Goal: Task Accomplishment & Management: Use online tool/utility

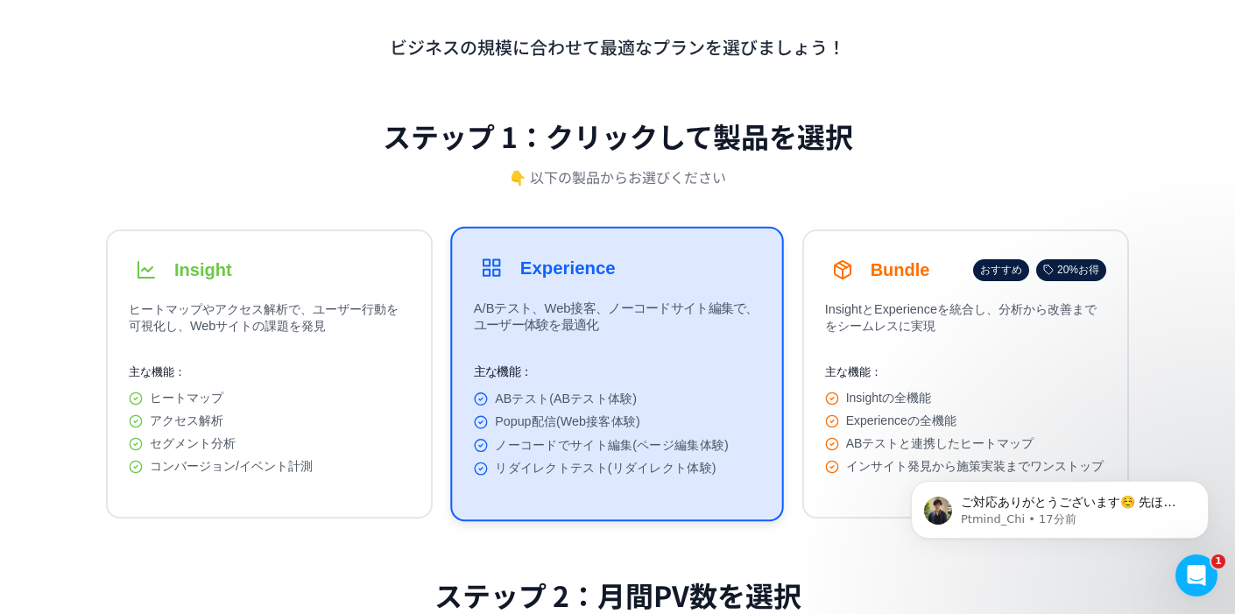
scroll to position [78, 0]
click at [131, 41] on p "ビジネスの規模に合わせて最適なプランを選びましょう！" at bounding box center [617, 46] width 1023 height 25
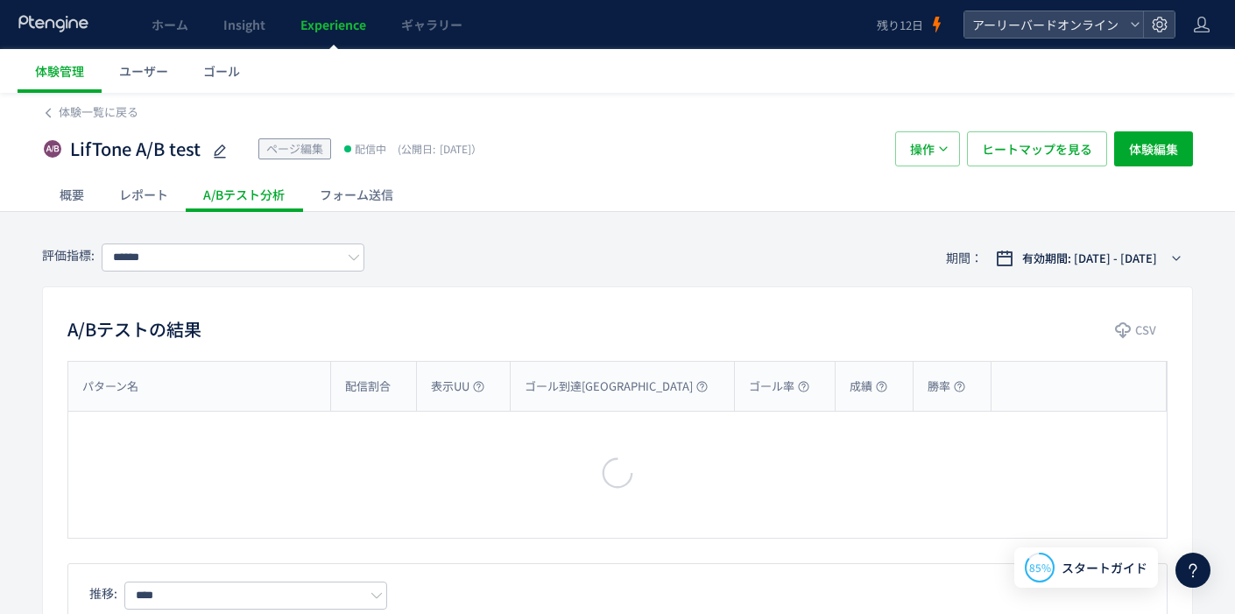
type input "**********"
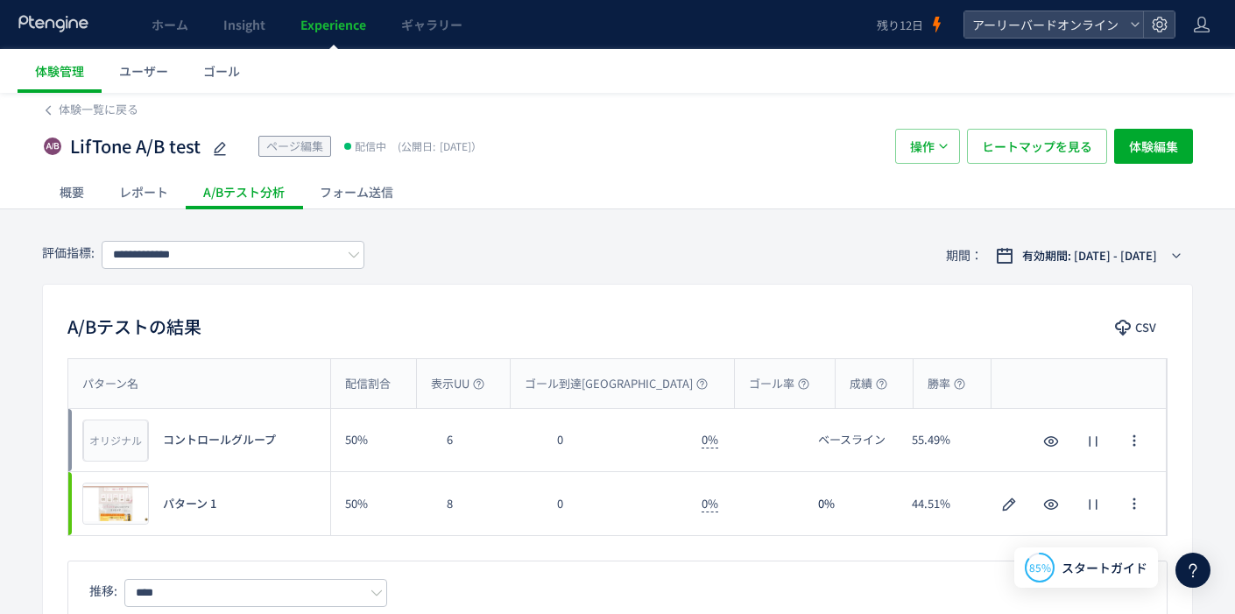
scroll to position [4, 0]
click at [1134, 503] on use "button" at bounding box center [1133, 502] width 3 height 11
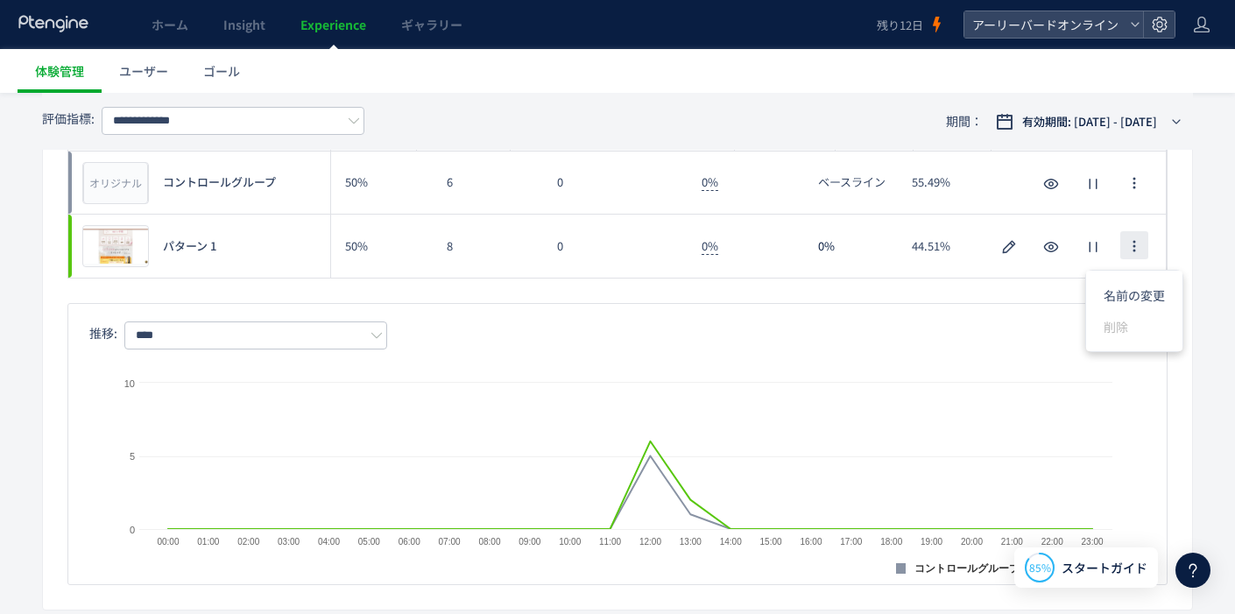
scroll to position [187, 0]
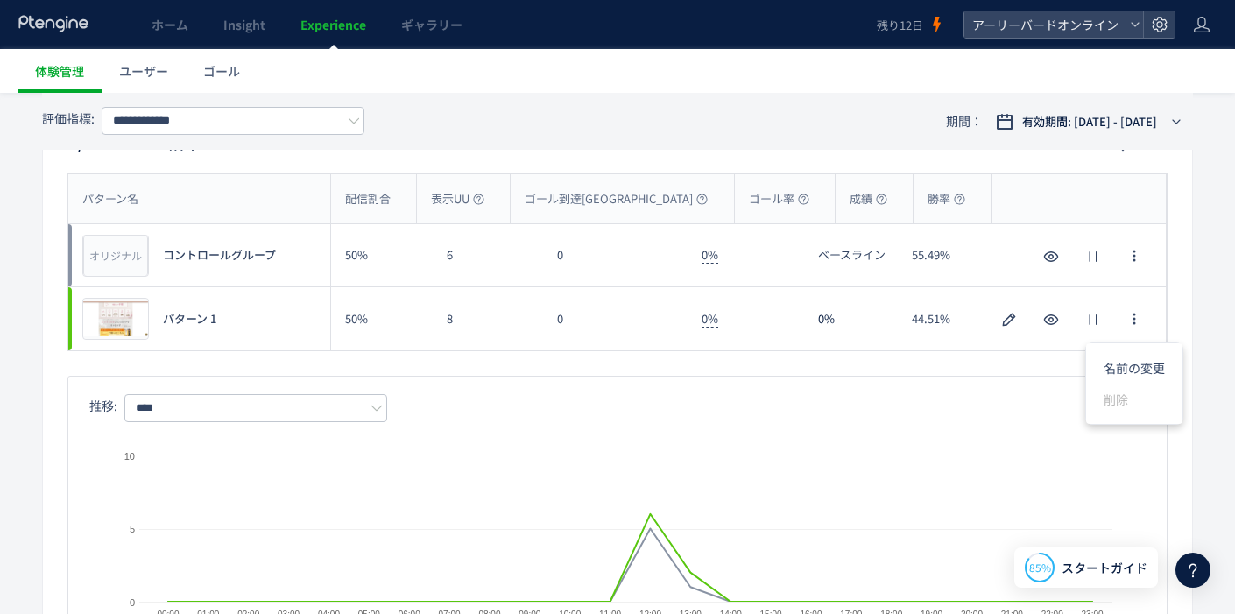
click at [736, 443] on div "Created with Highcharts 9.1.2 コントロールグループ パターン 1 00:00 01:00 02:00 03:00 04:00 0…" at bounding box center [617, 530] width 1056 height 217
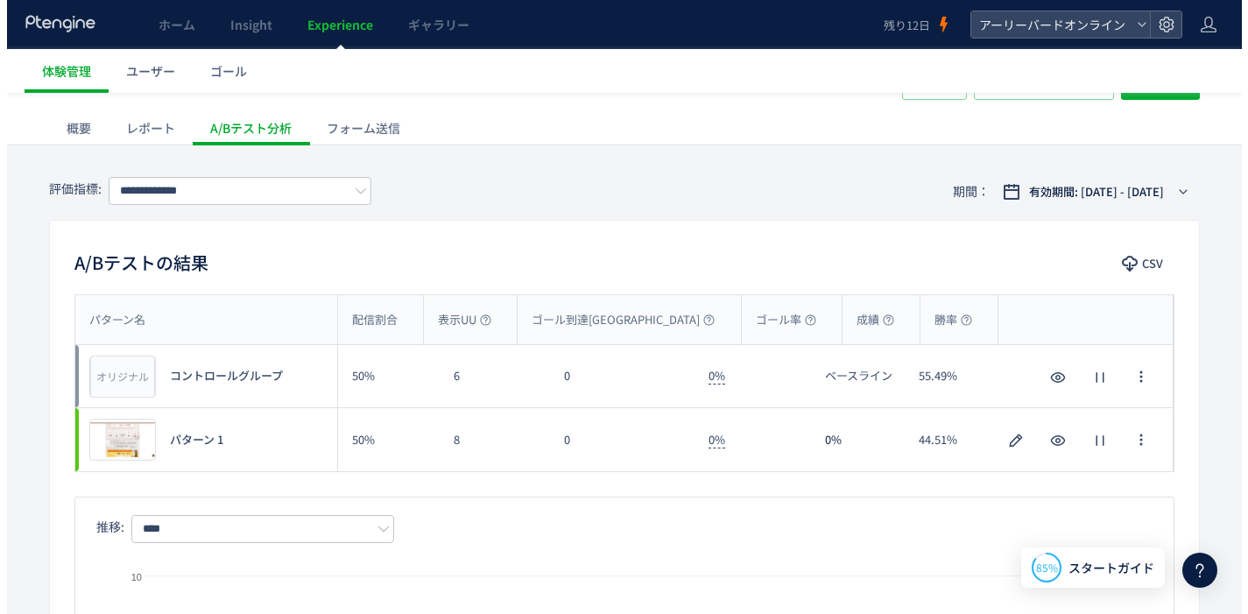
scroll to position [79, 0]
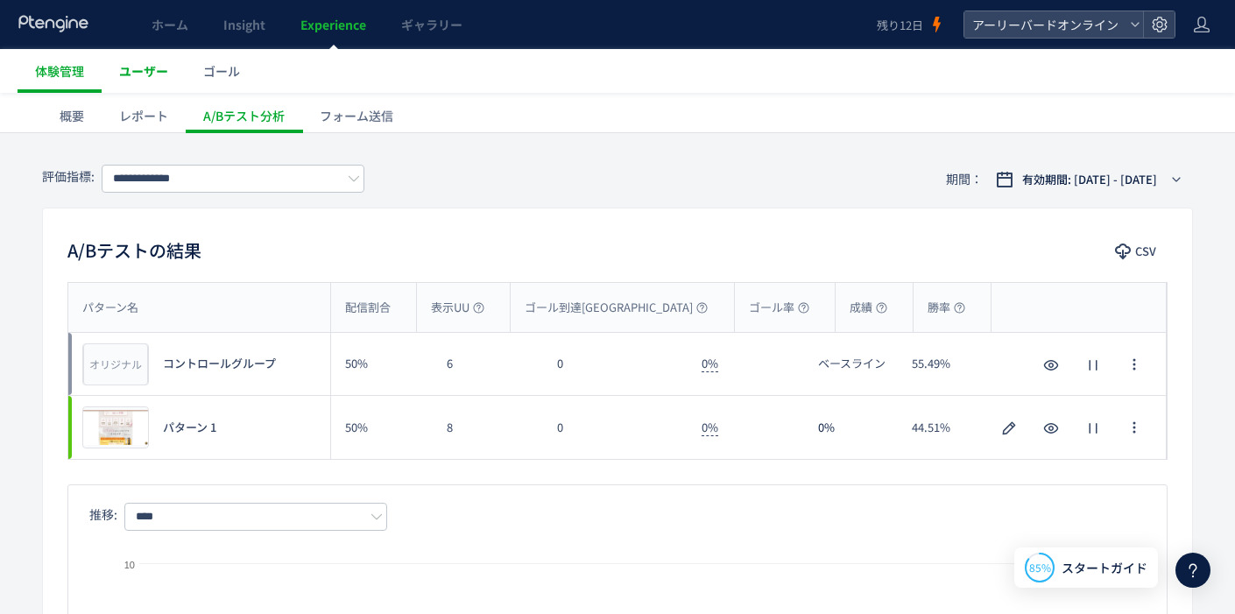
click at [157, 81] on link "ユーザー" at bounding box center [144, 71] width 84 height 44
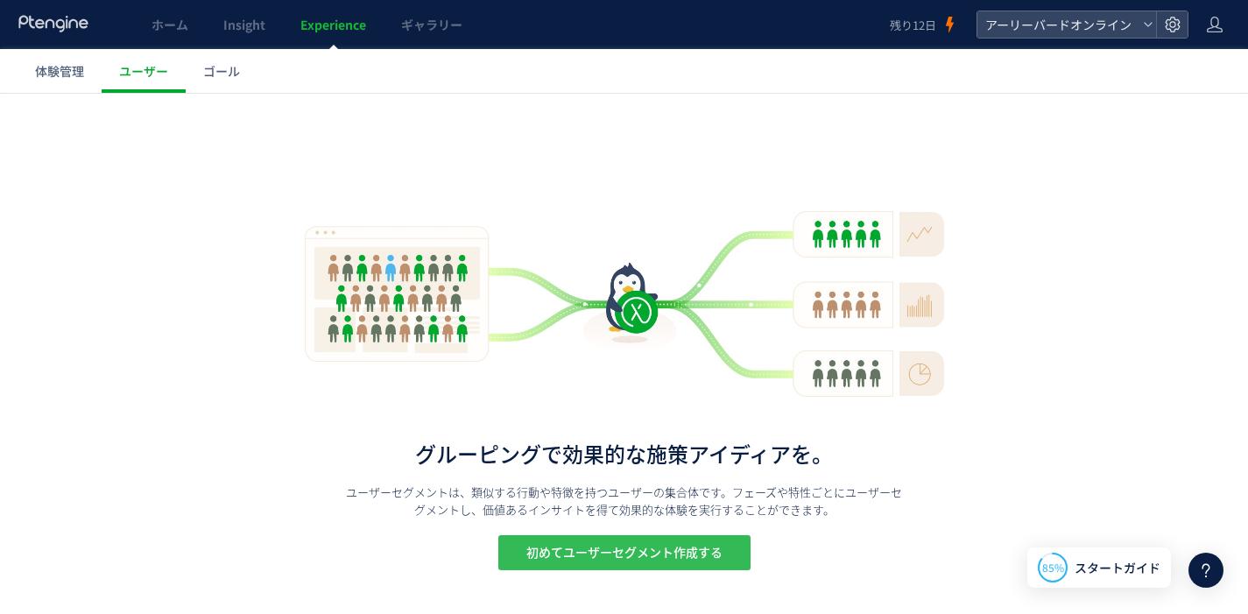
click at [588, 550] on span "初めてユーザーセグメント作成する" at bounding box center [624, 552] width 196 height 35
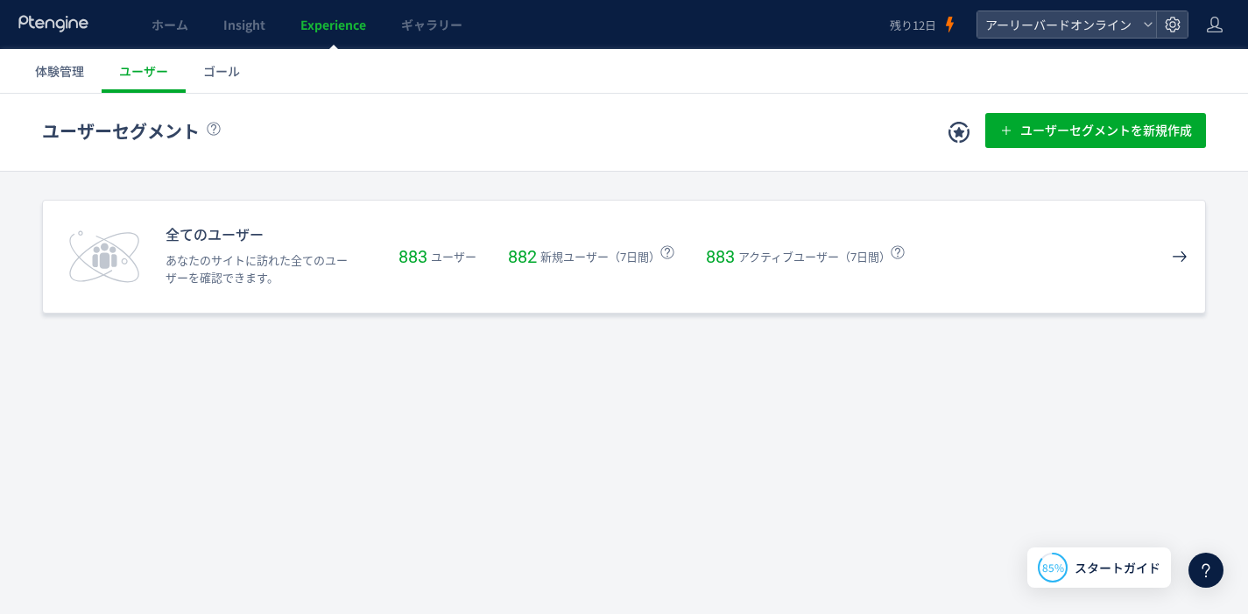
click at [525, 236] on div "全てのユーザー あなたのサイトに訪れた全てのユーザーを確認できます。 883 ユーザー 882 新規ユーザー（7日間） 883 アクティブユーザー（7日間）" at bounding box center [624, 257] width 1164 height 114
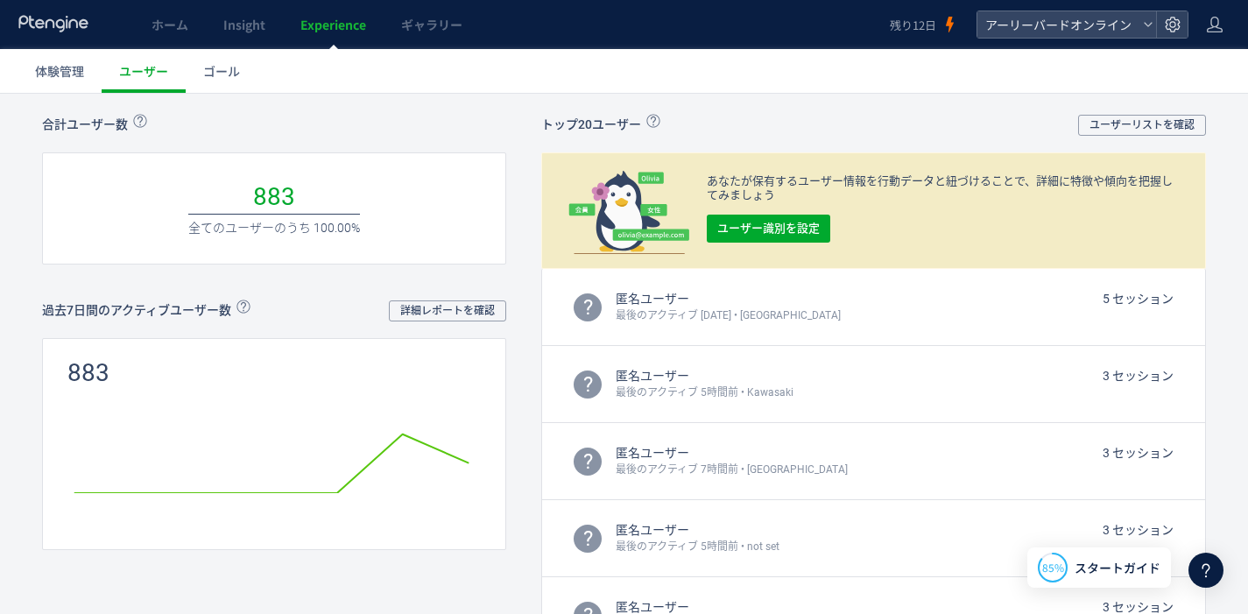
scroll to position [191, 0]
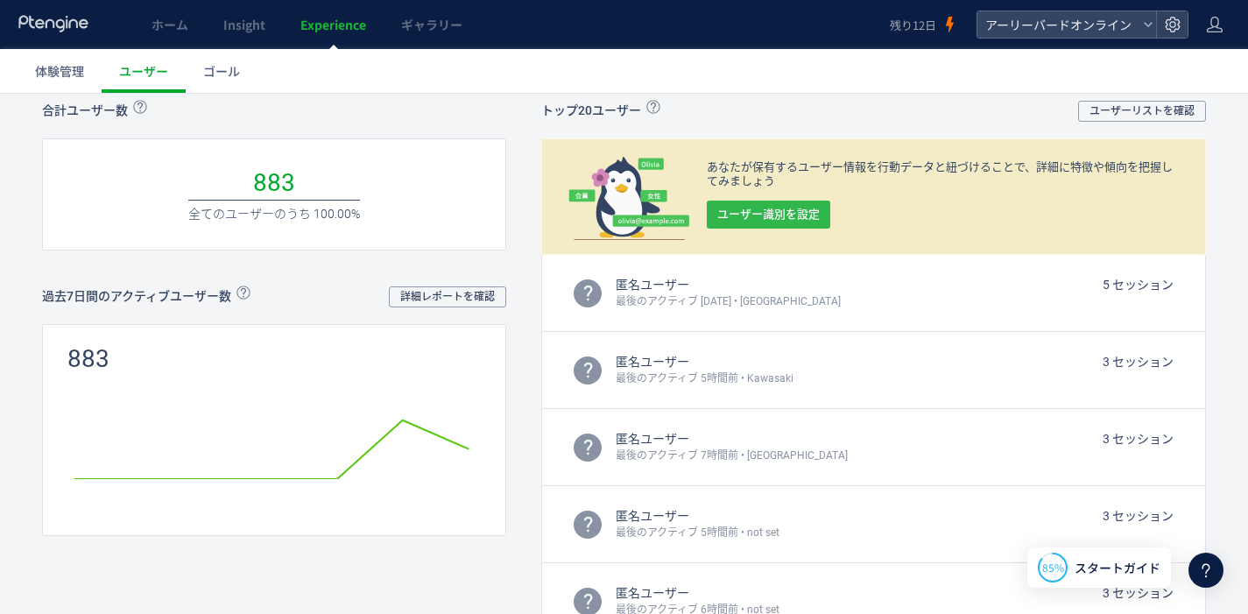
click at [800, 222] on span "ユーザー識別を設定" at bounding box center [768, 215] width 102 height 28
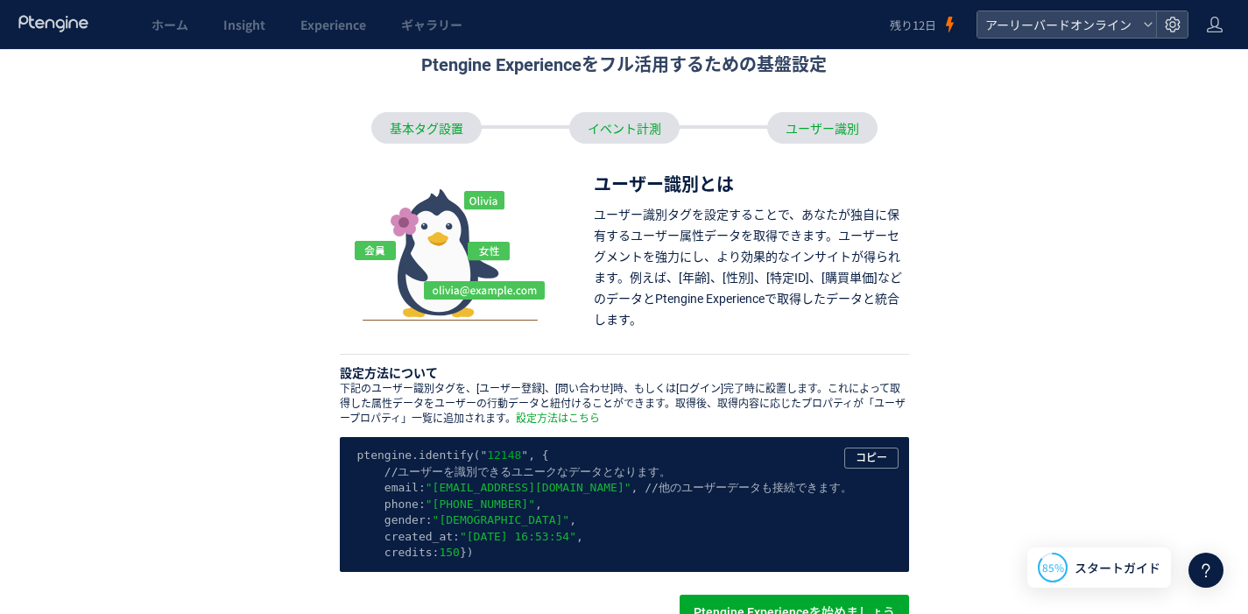
scroll to position [173, 0]
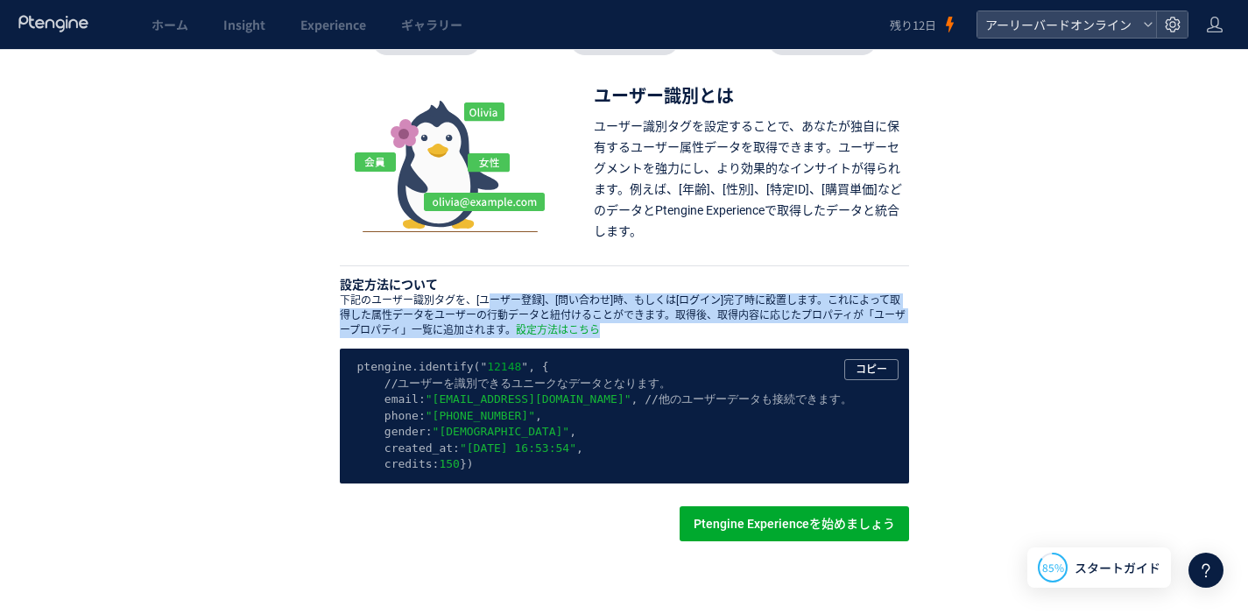
drag, startPoint x: 470, startPoint y: 300, endPoint x: 610, endPoint y: 326, distance: 142.6
click at [610, 326] on div "下記のユーザー識別タグを、[ユーザー登録]、[問い合わせ]時、もしくは[ログイン]完了時に設置します。これによって取得した属性データをユーザーの行動データと紐…" at bounding box center [624, 315] width 569 height 45
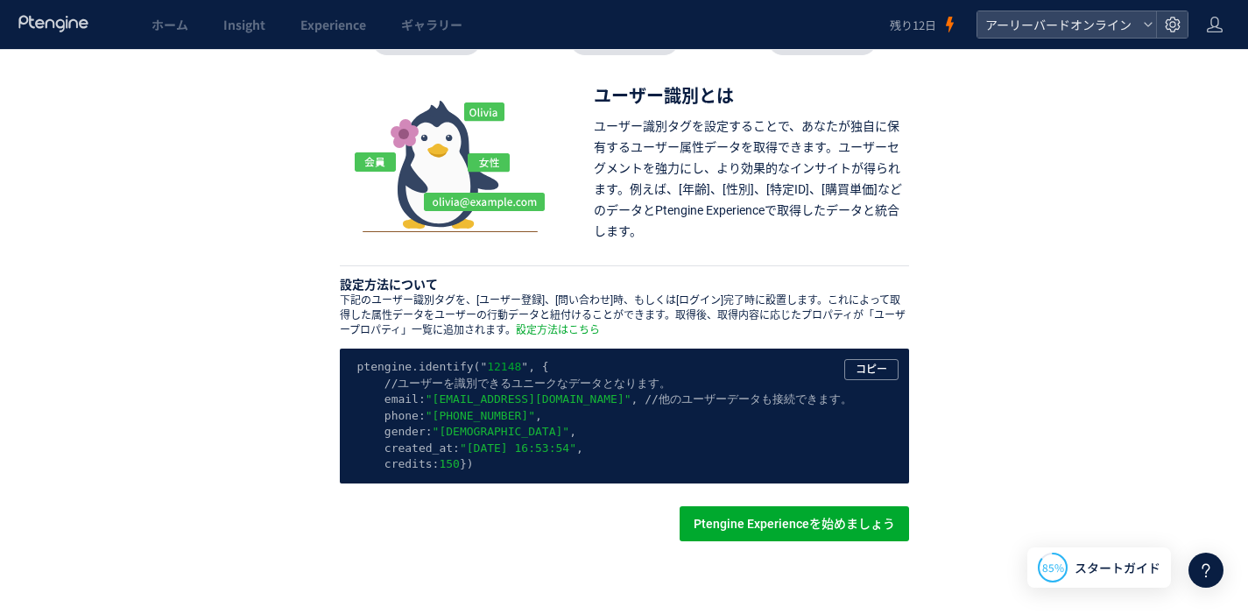
click at [300, 241] on div "Ptengine Experienceをフル活用するための基盤設定 基本タグ設置 イベント計測 ユーザー識別 ユーザー識別とは ユーザー識別タグを設定すること…" at bounding box center [624, 330] width 1164 height 767
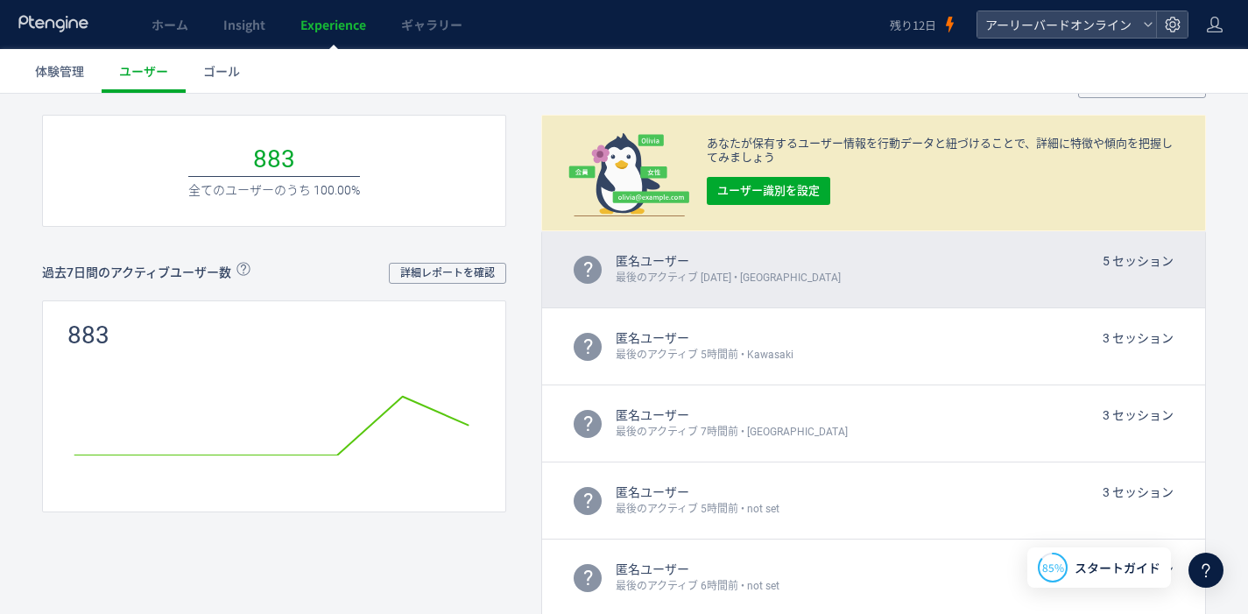
scroll to position [209, 0]
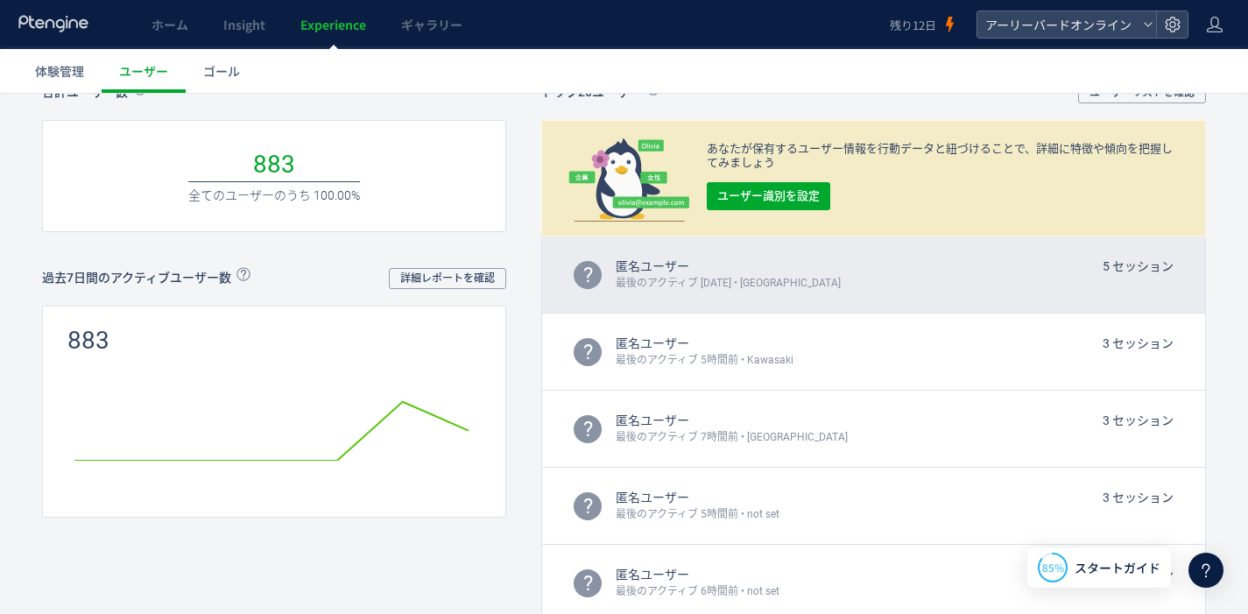
click at [761, 273] on div "匿名ユーザー 5 セッション" at bounding box center [895, 266] width 558 height 18
drag, startPoint x: 673, startPoint y: 281, endPoint x: 575, endPoint y: 285, distance: 98.2
click at [673, 281] on span "最後のアクティブ 1日前 • Tokyo" at bounding box center [728, 283] width 225 height 17
click at [580, 283] on div "?" at bounding box center [588, 275] width 28 height 28
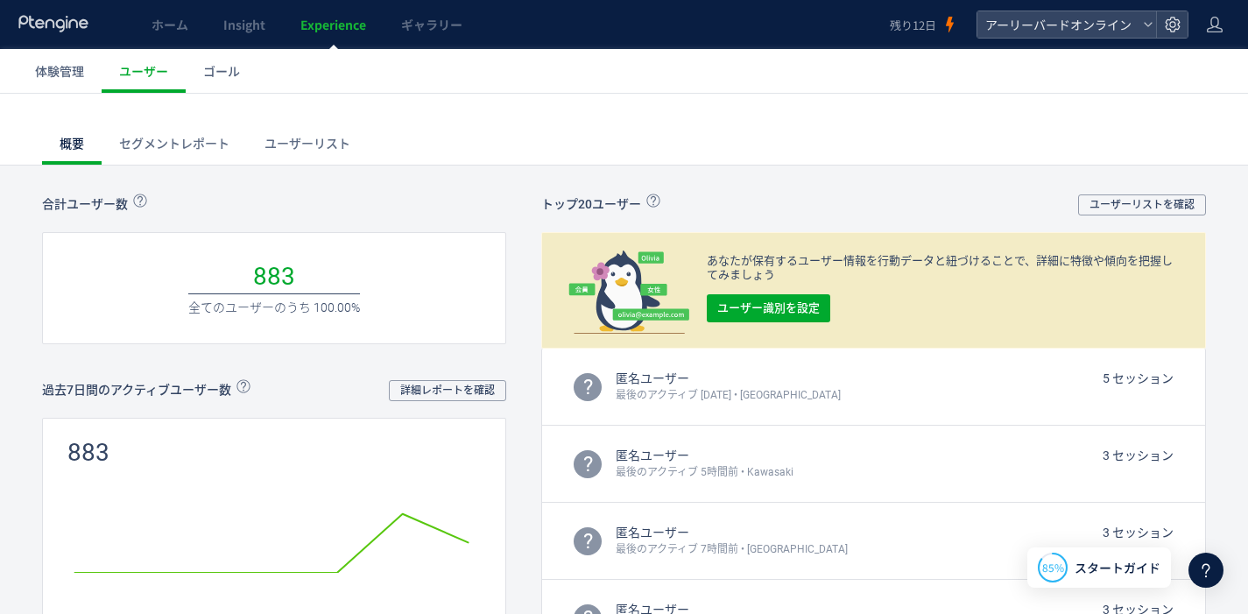
scroll to position [43, 0]
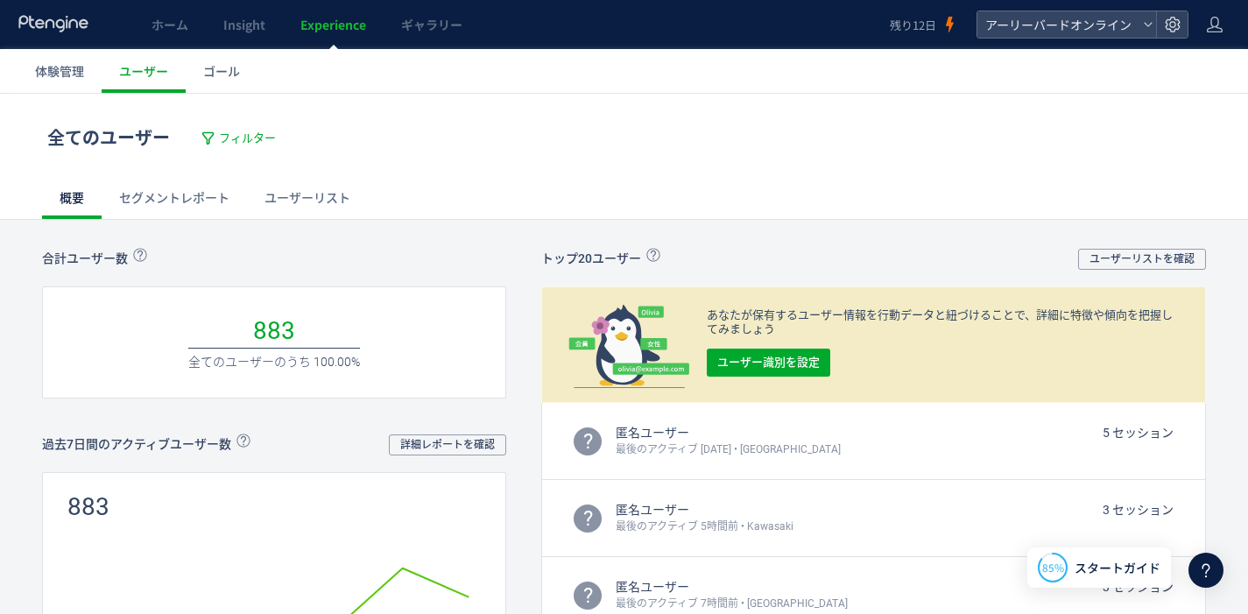
click at [195, 194] on link "セグメントレポート" at bounding box center [174, 198] width 145 height 42
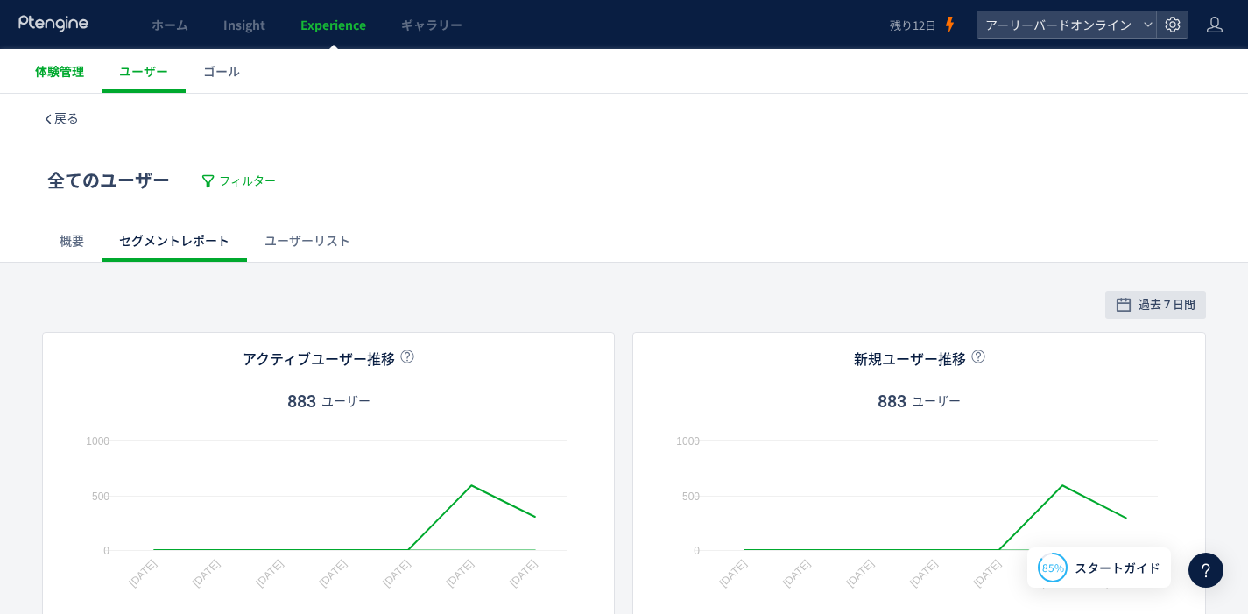
click at [63, 66] on span "体験管理" at bounding box center [59, 71] width 49 height 18
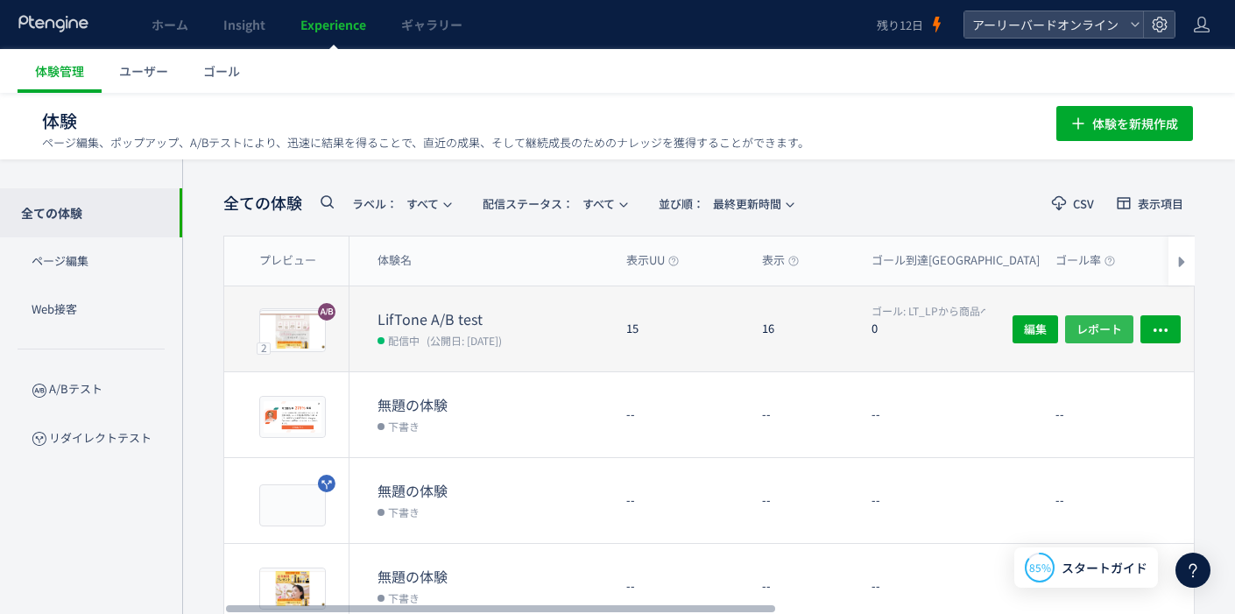
click at [1106, 325] on span "レポート" at bounding box center [1099, 328] width 46 height 28
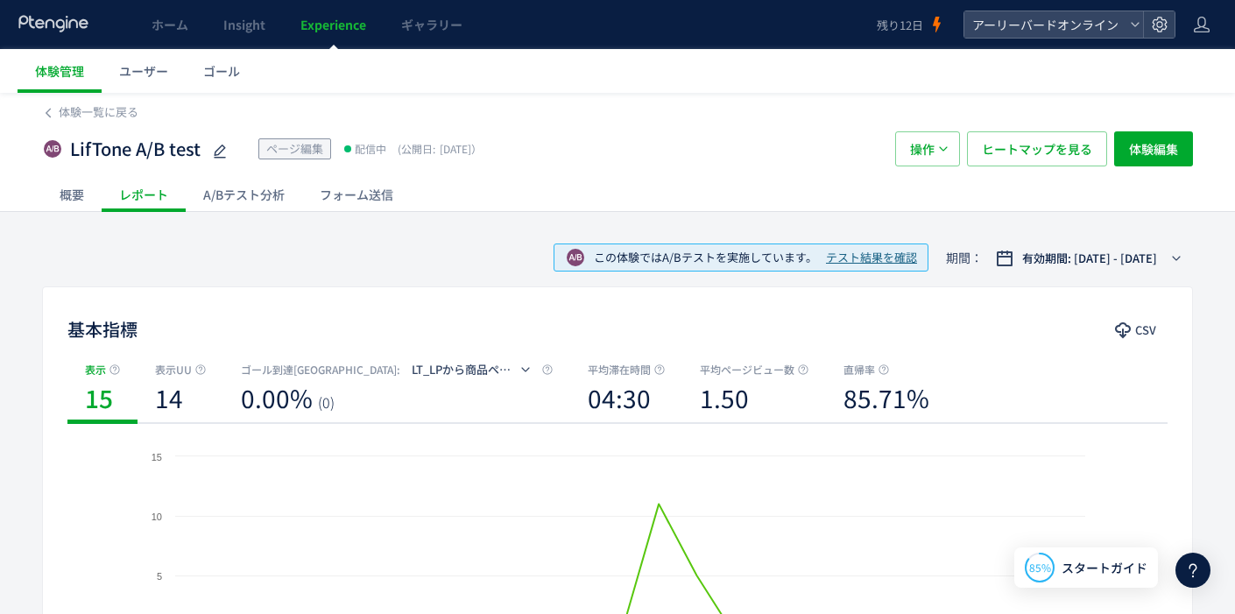
click at [265, 196] on div "A/Bテスト分析" at bounding box center [244, 194] width 116 height 35
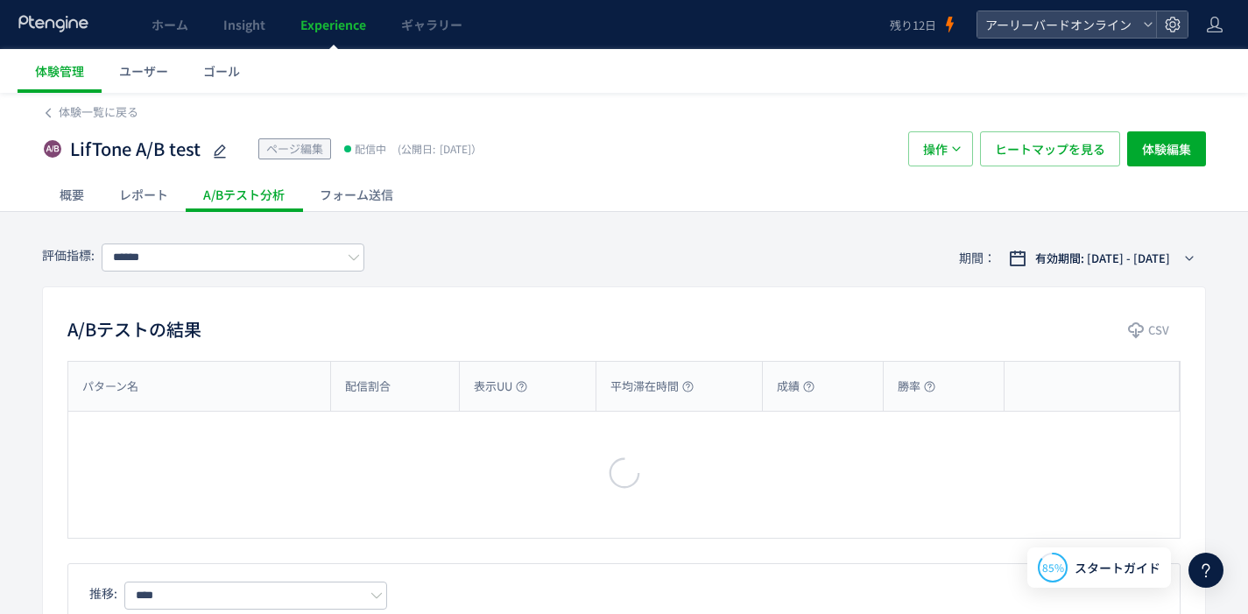
type input "**********"
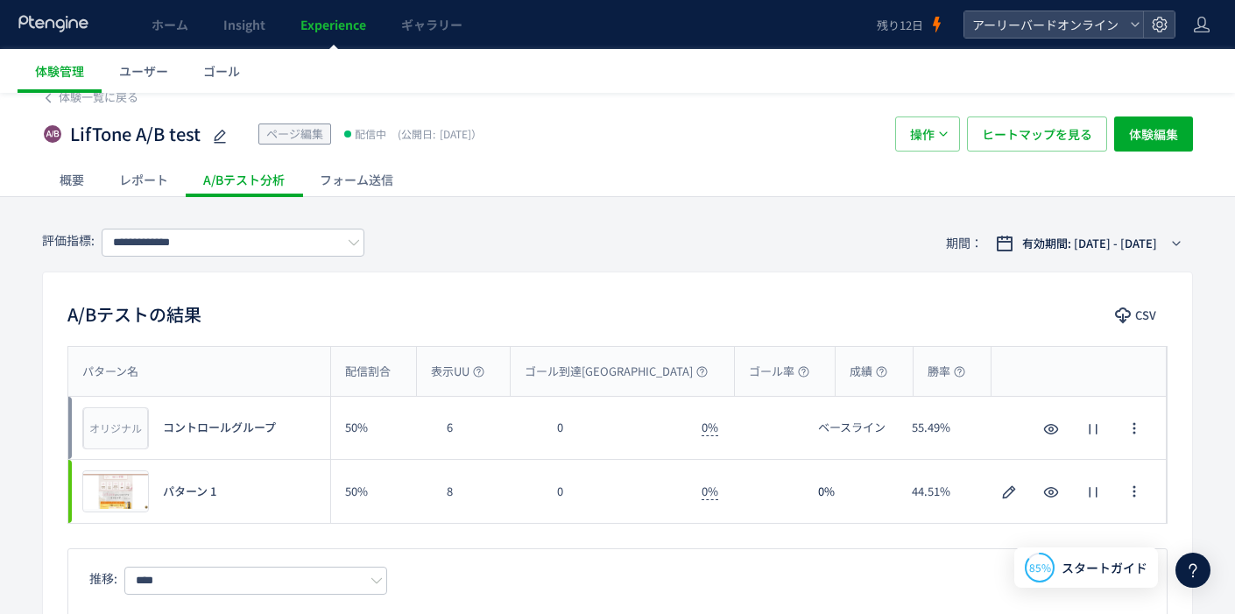
scroll to position [122, 0]
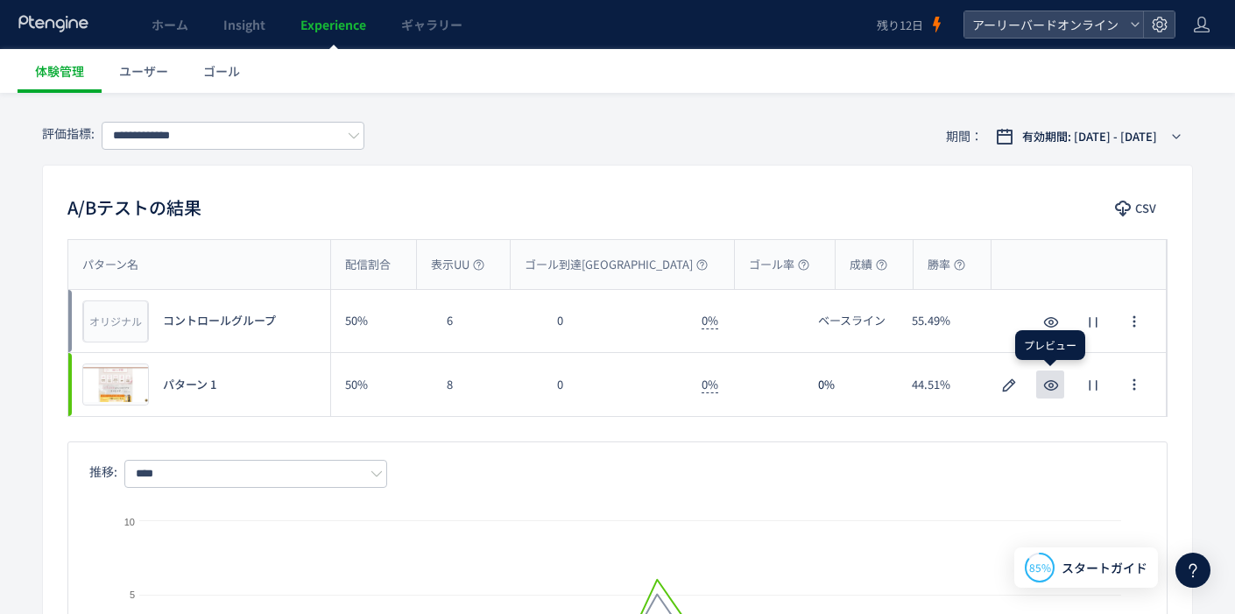
click at [1050, 379] on icon "button" at bounding box center [1050, 385] width 21 height 21
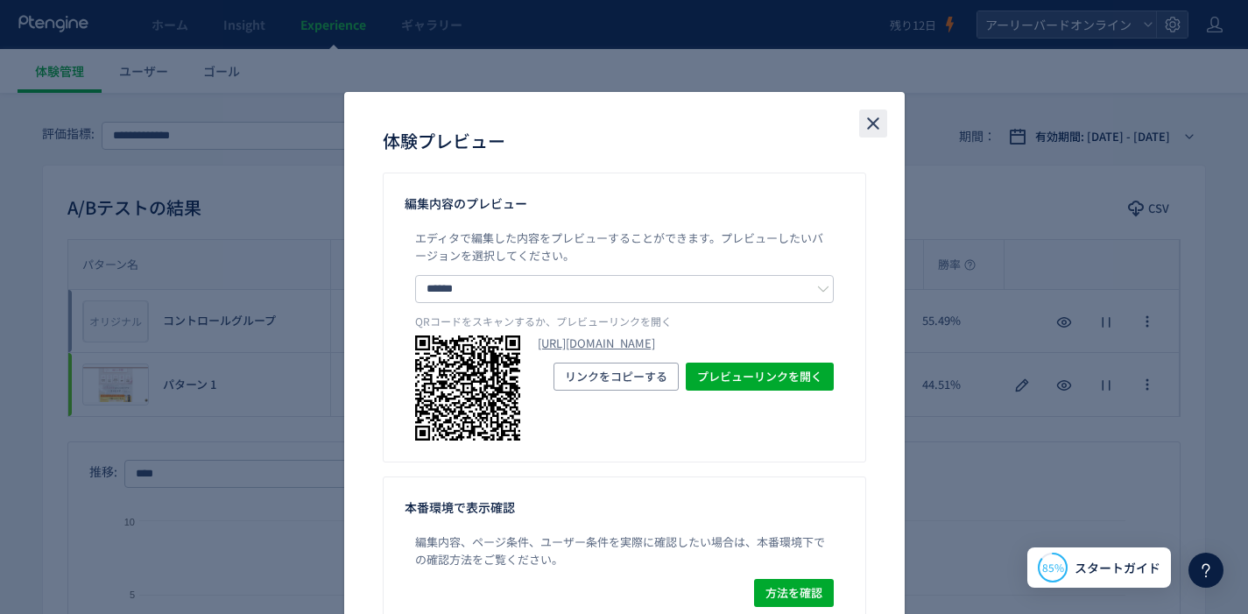
click at [863, 129] on icon "close" at bounding box center [873, 123] width 21 height 21
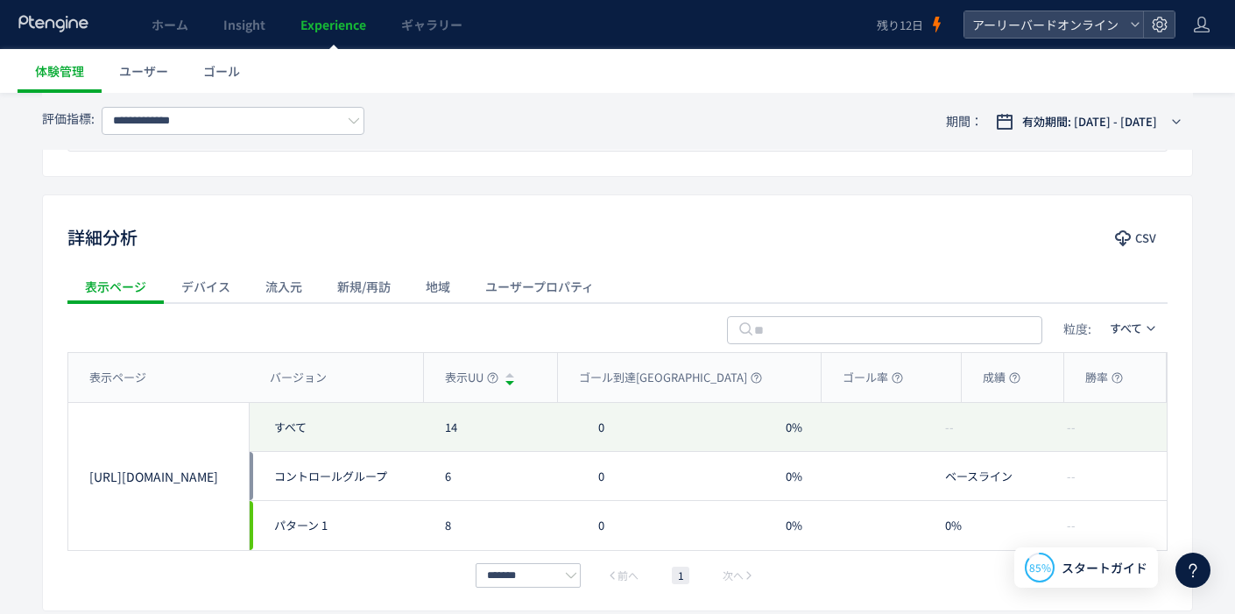
scroll to position [779, 0]
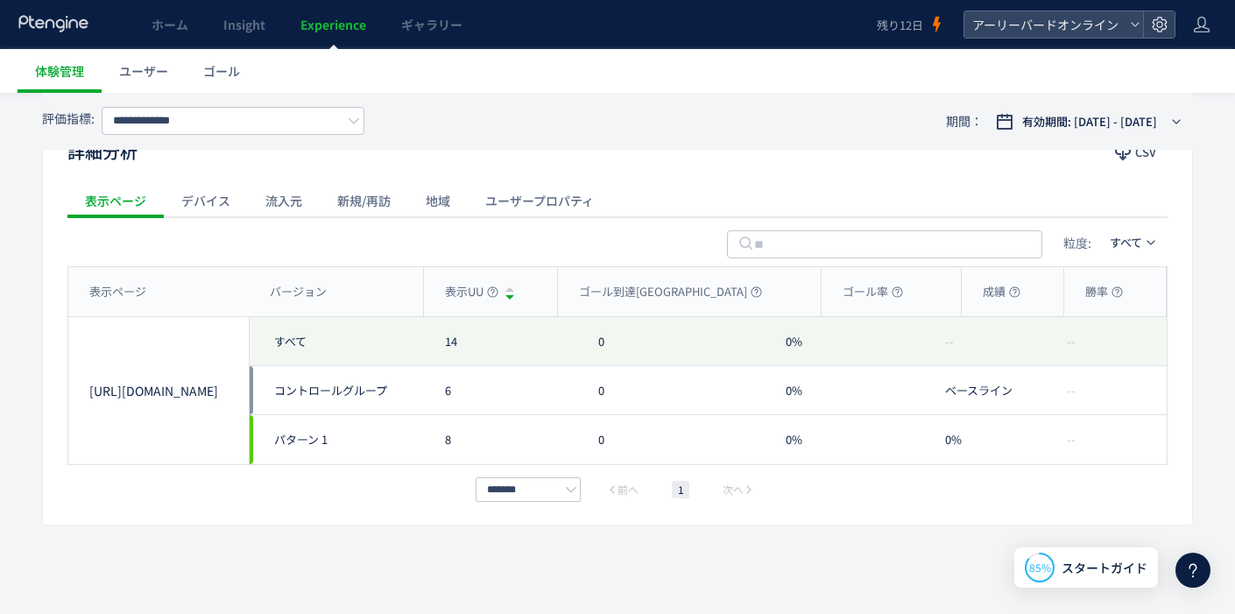
click at [229, 208] on div "デバイス" at bounding box center [206, 200] width 84 height 35
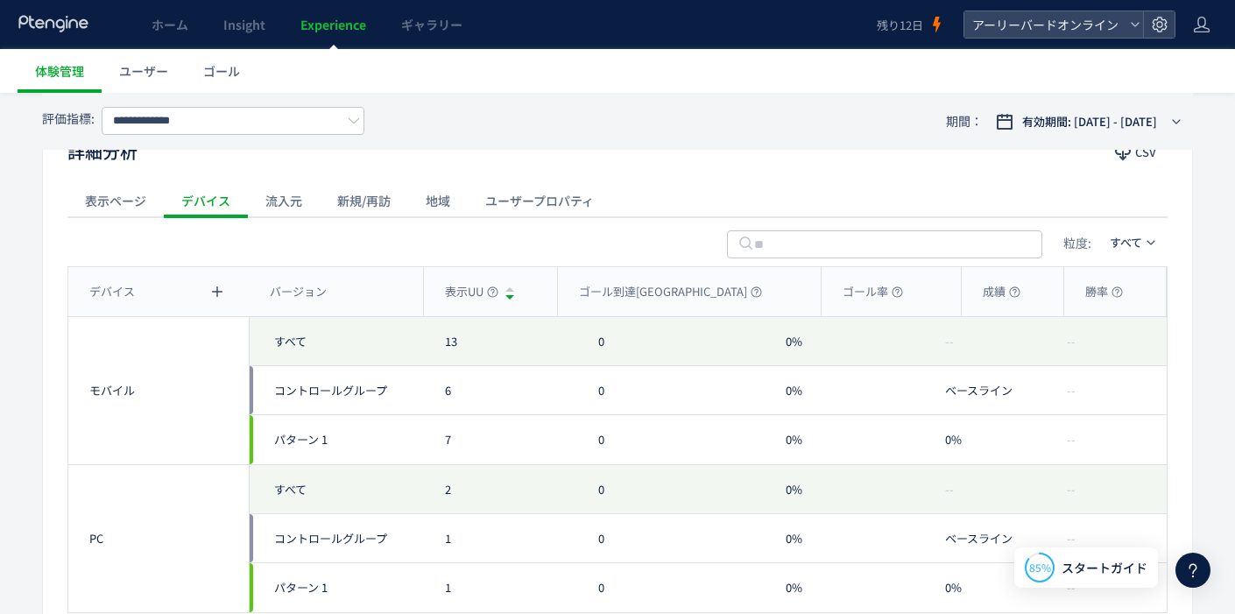
click at [288, 207] on div "流入元" at bounding box center [284, 200] width 72 height 35
click at [374, 208] on div "新規/再訪" at bounding box center [364, 200] width 88 height 35
click at [497, 203] on div "ユーザープロパティ" at bounding box center [540, 200] width 144 height 35
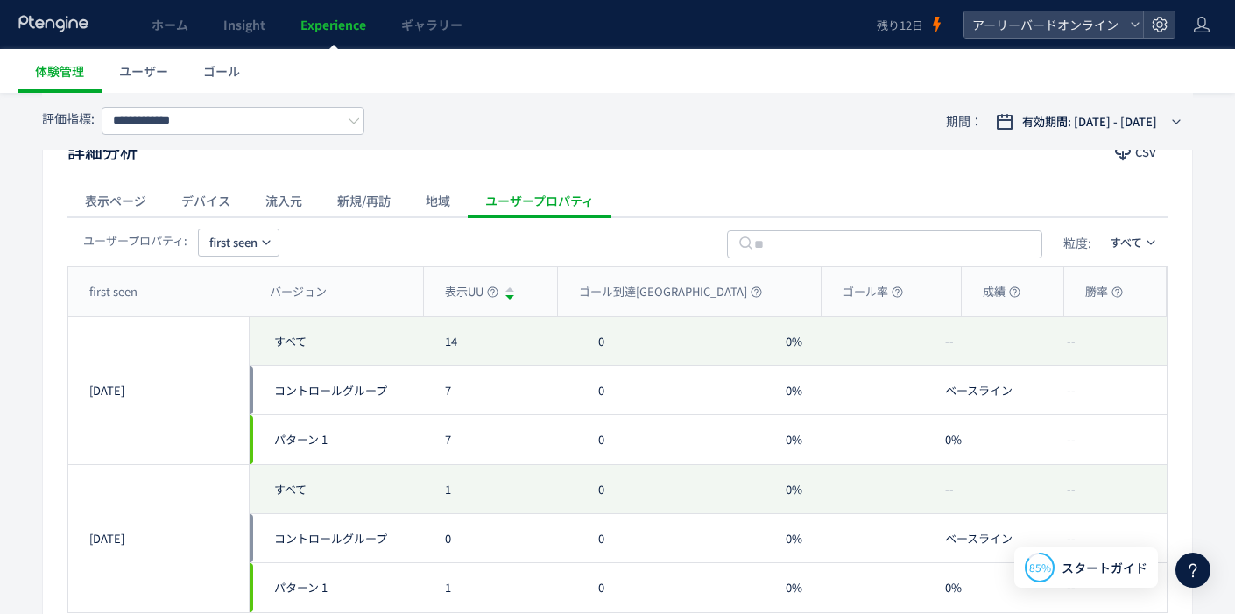
click at [434, 206] on div "地域" at bounding box center [438, 200] width 60 height 35
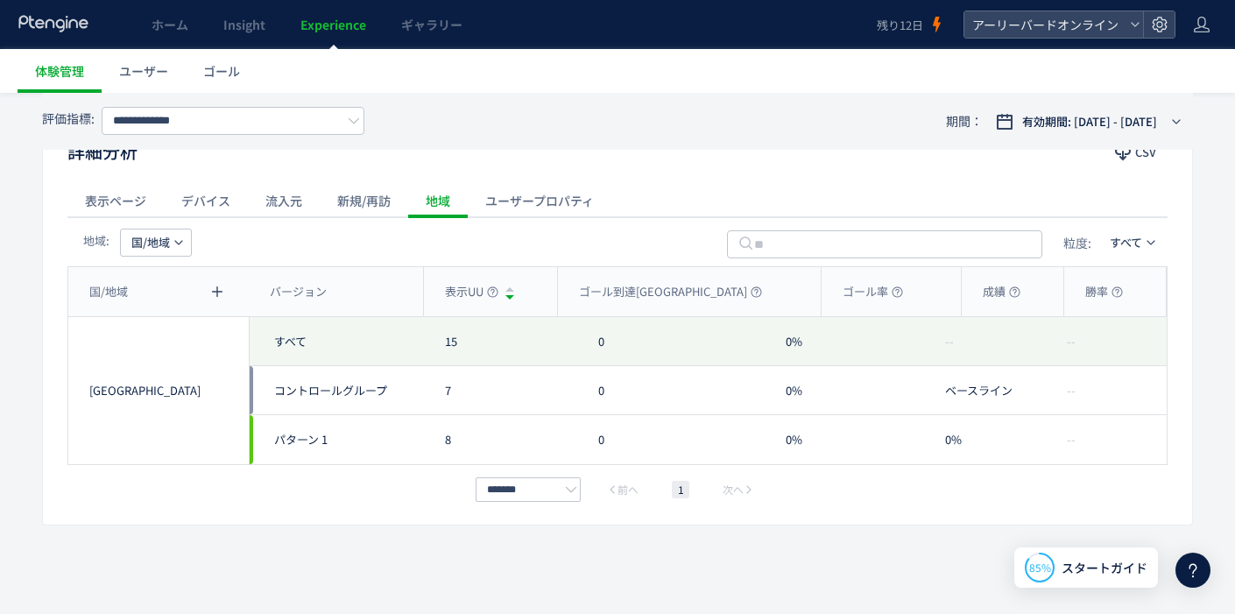
click at [373, 210] on div "新規/再訪" at bounding box center [364, 200] width 88 height 35
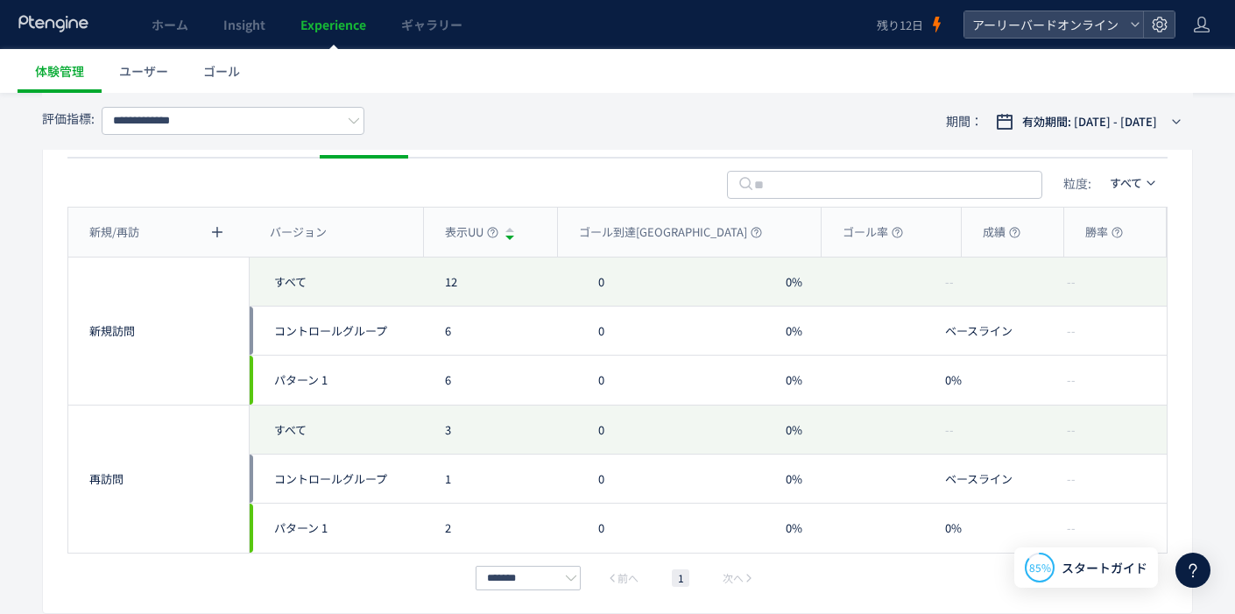
scroll to position [773, 0]
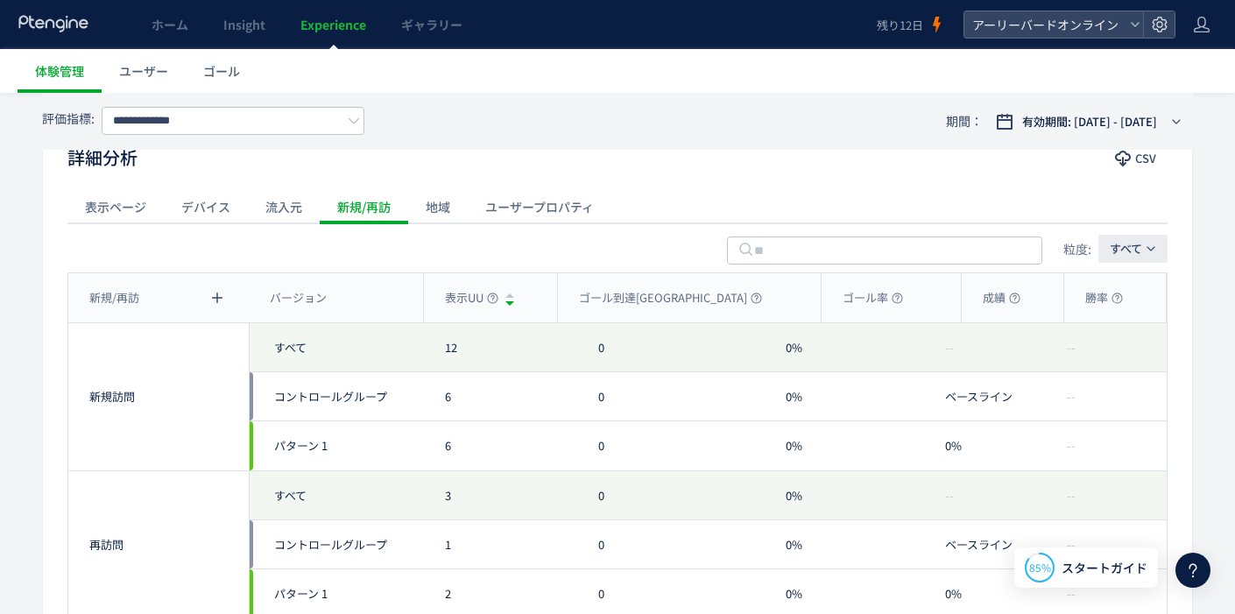
click at [1145, 251] on icon "button" at bounding box center [1150, 248] width 11 height 11
click at [910, 204] on div "表示ページ デバイス 流入元 新規/再訪 地域 ユーザープロパティ" at bounding box center [617, 206] width 1100 height 35
click at [134, 201] on div "表示ページ" at bounding box center [115, 206] width 96 height 35
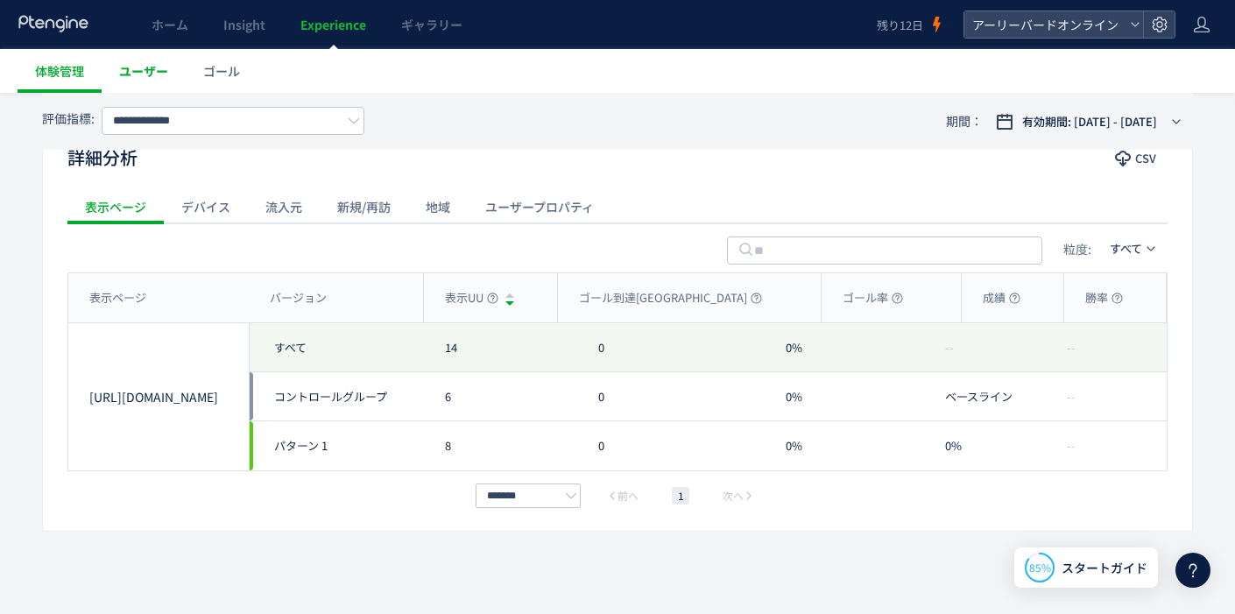
click at [157, 81] on link "ユーザー" at bounding box center [144, 71] width 84 height 44
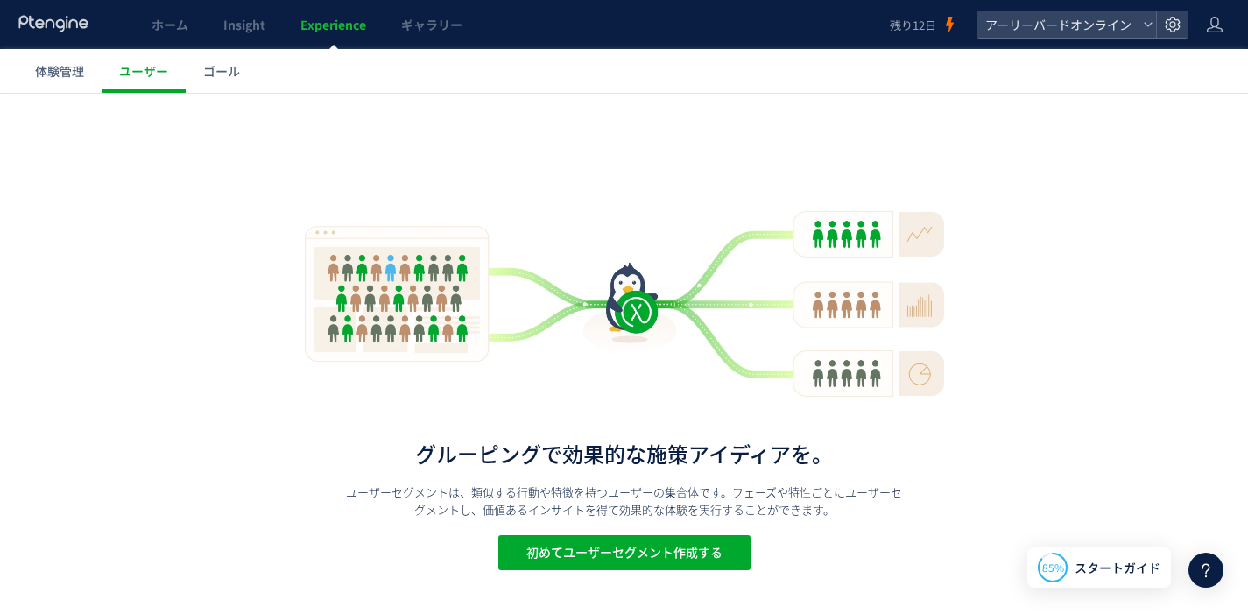
click at [65, 78] on span "体験管理" at bounding box center [59, 71] width 49 height 18
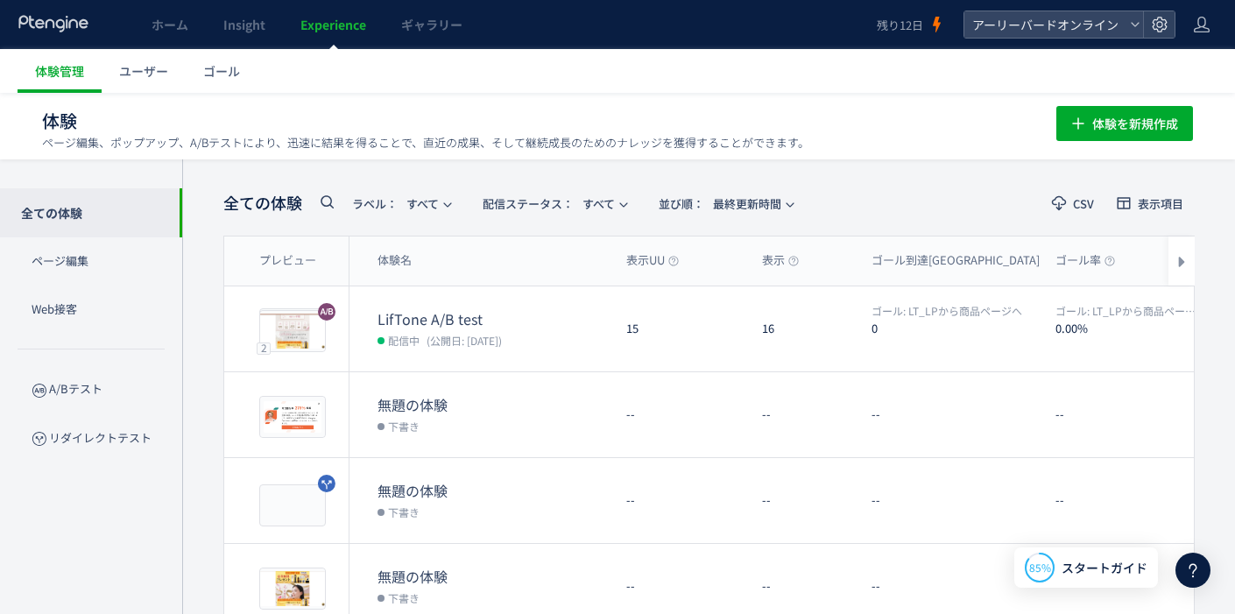
click at [1201, 567] on icon at bounding box center [1192, 570] width 21 height 21
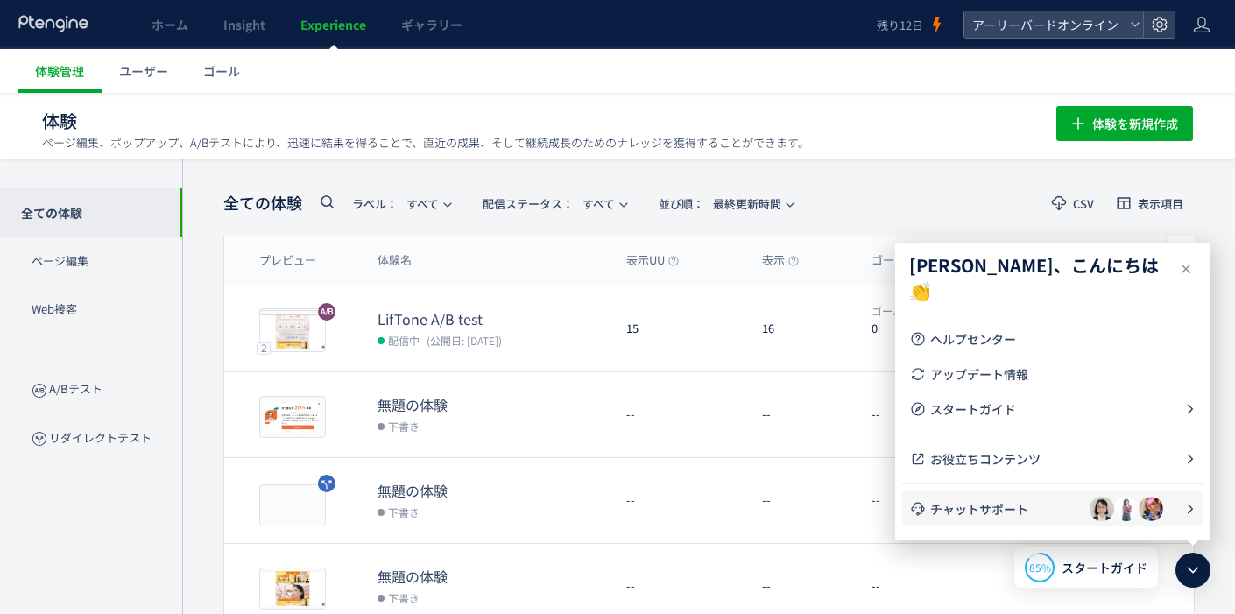
click at [1073, 507] on span "チャットサポート" at bounding box center [1009, 509] width 159 height 18
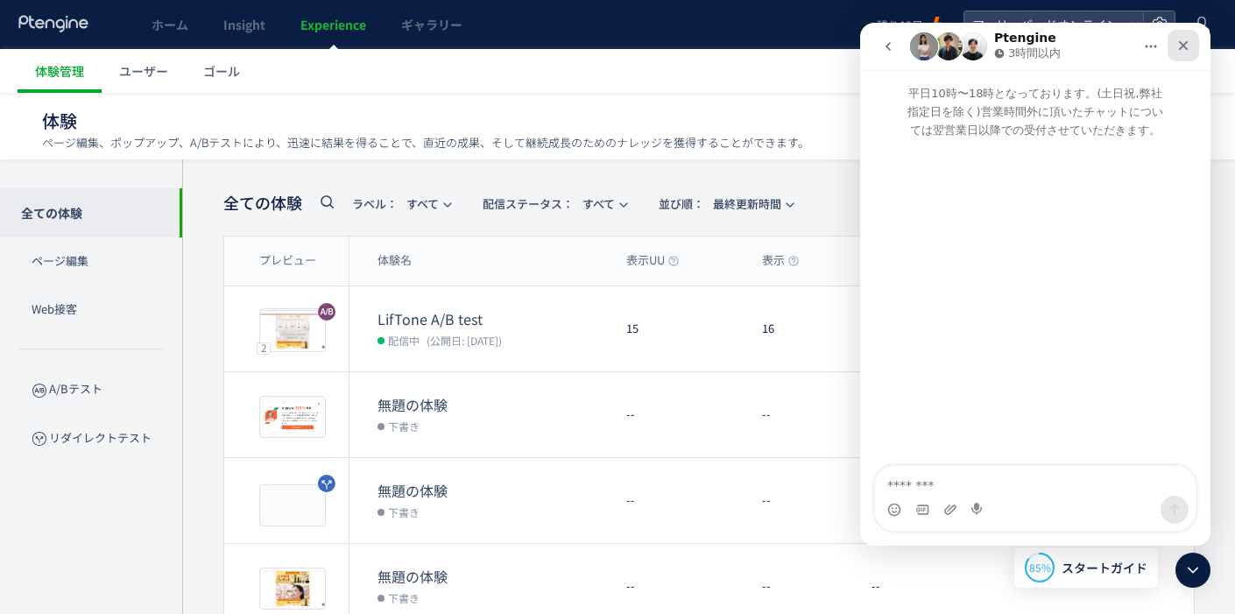
click at [1185, 55] on div "クローズ" at bounding box center [1183, 46] width 32 height 32
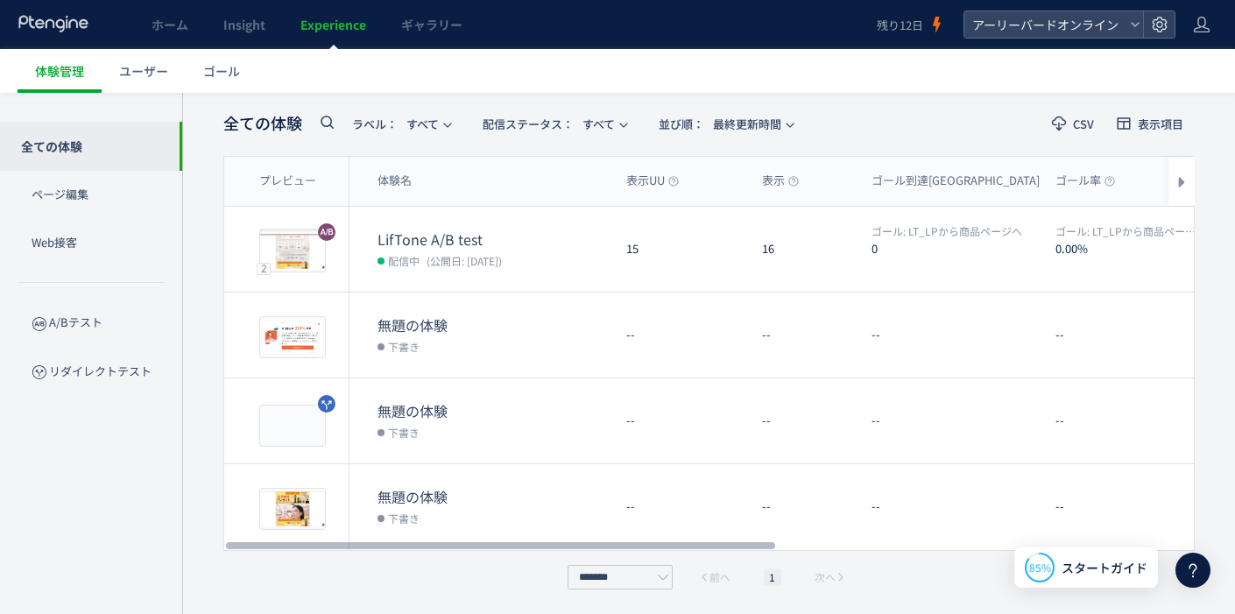
scroll to position [76, 0]
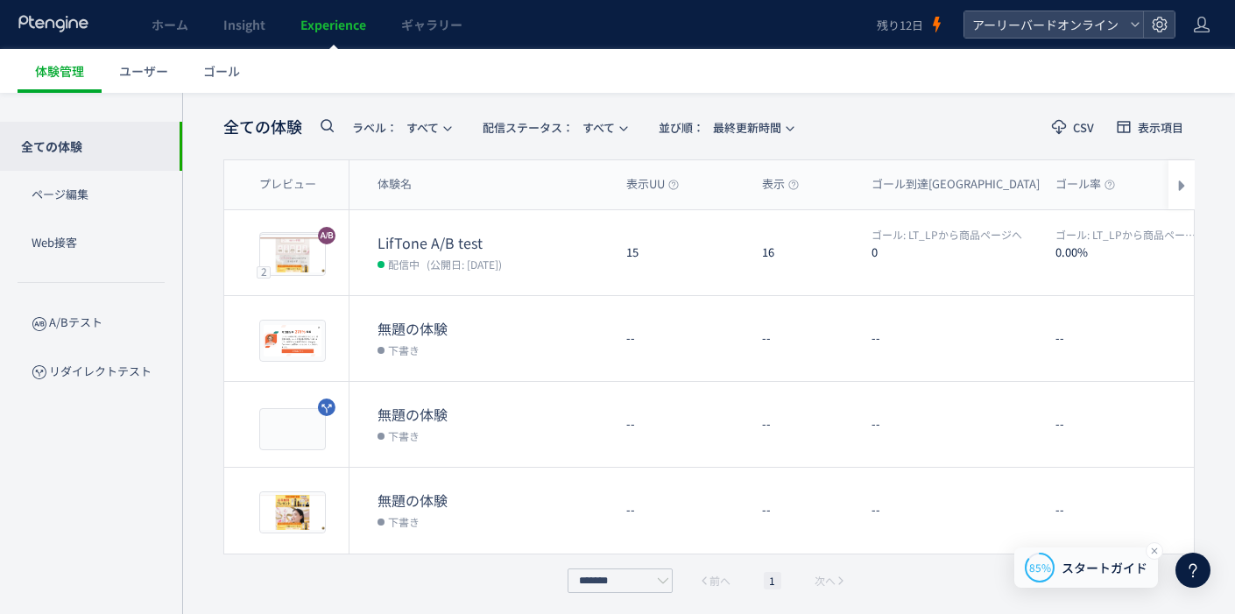
click at [1059, 567] on div "85% スタートガイド" at bounding box center [1086, 567] width 144 height 40
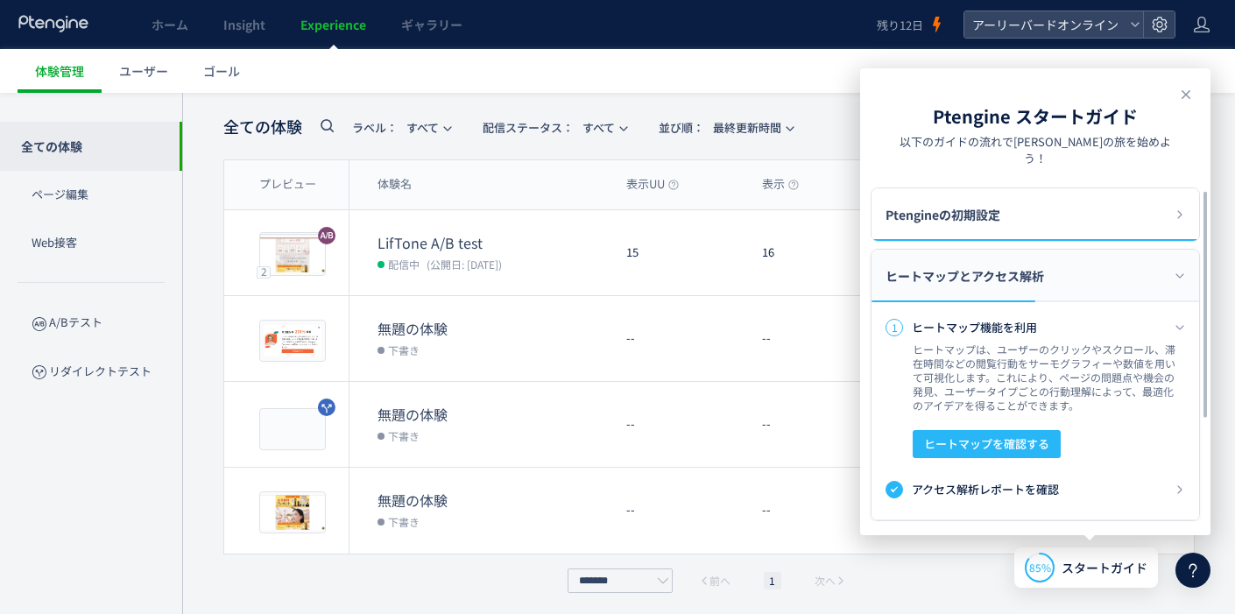
scroll to position [144, 0]
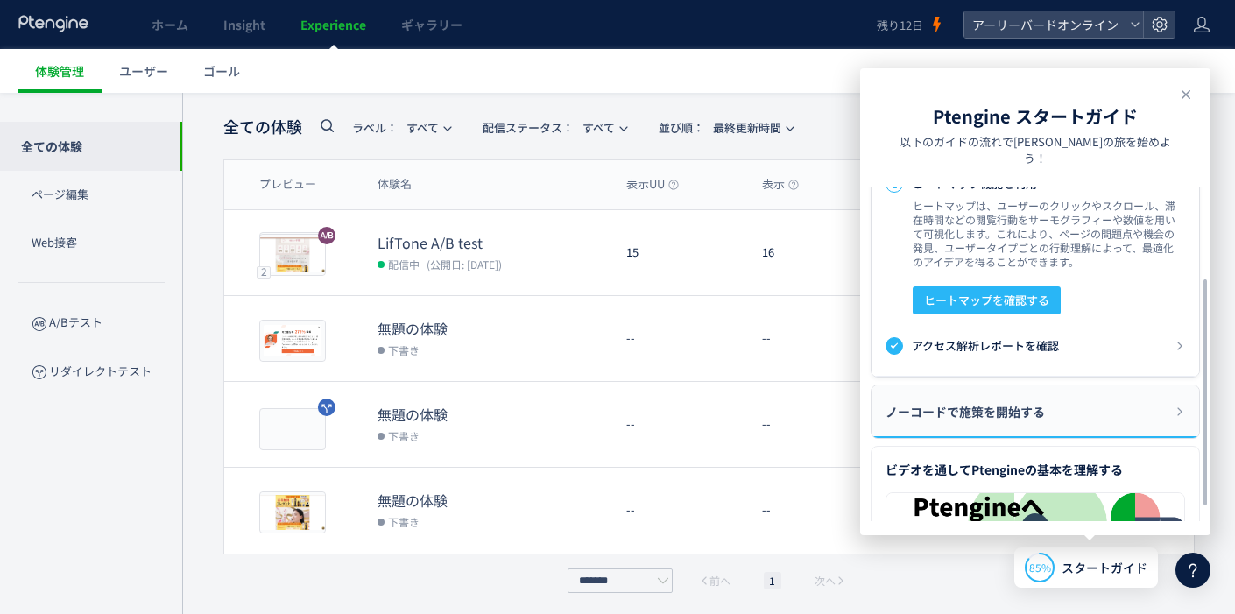
click at [1054, 388] on div "ノーコードで施策を開始する" at bounding box center [1035, 411] width 328 height 53
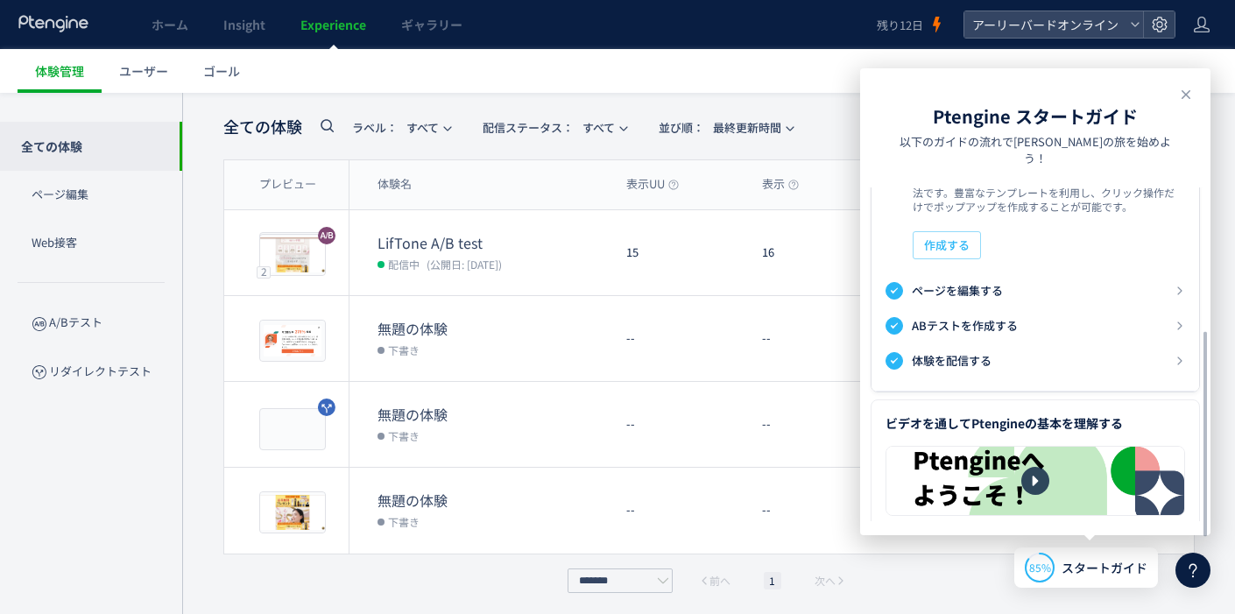
scroll to position [246, 0]
click at [1185, 90] on icon at bounding box center [1185, 94] width 21 height 21
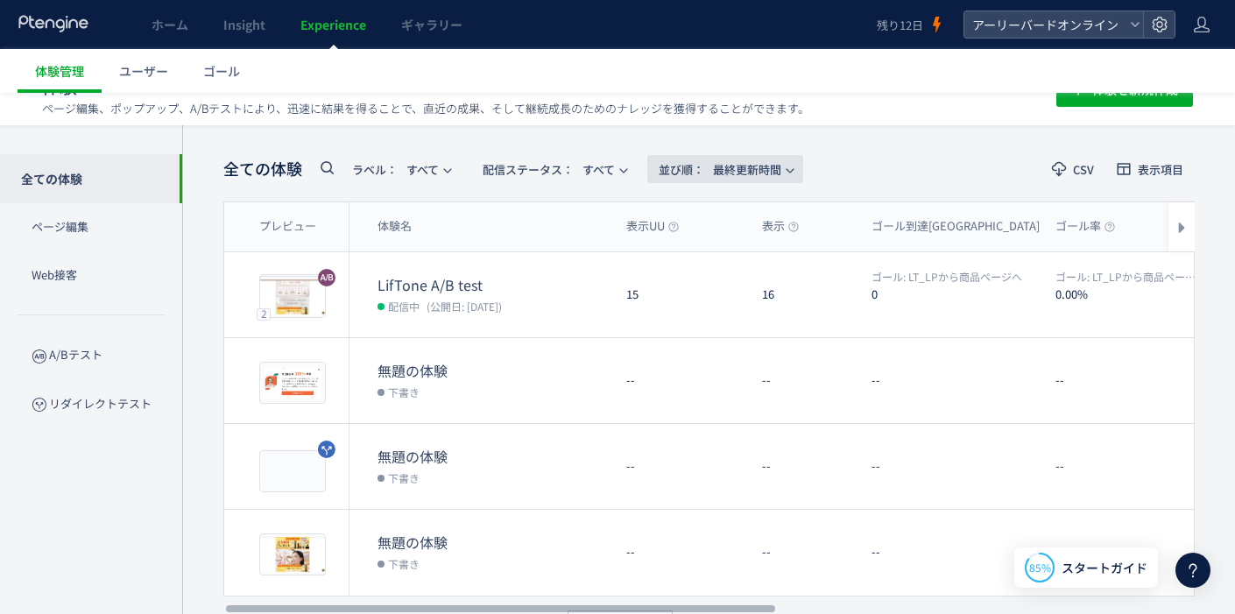
scroll to position [0, 0]
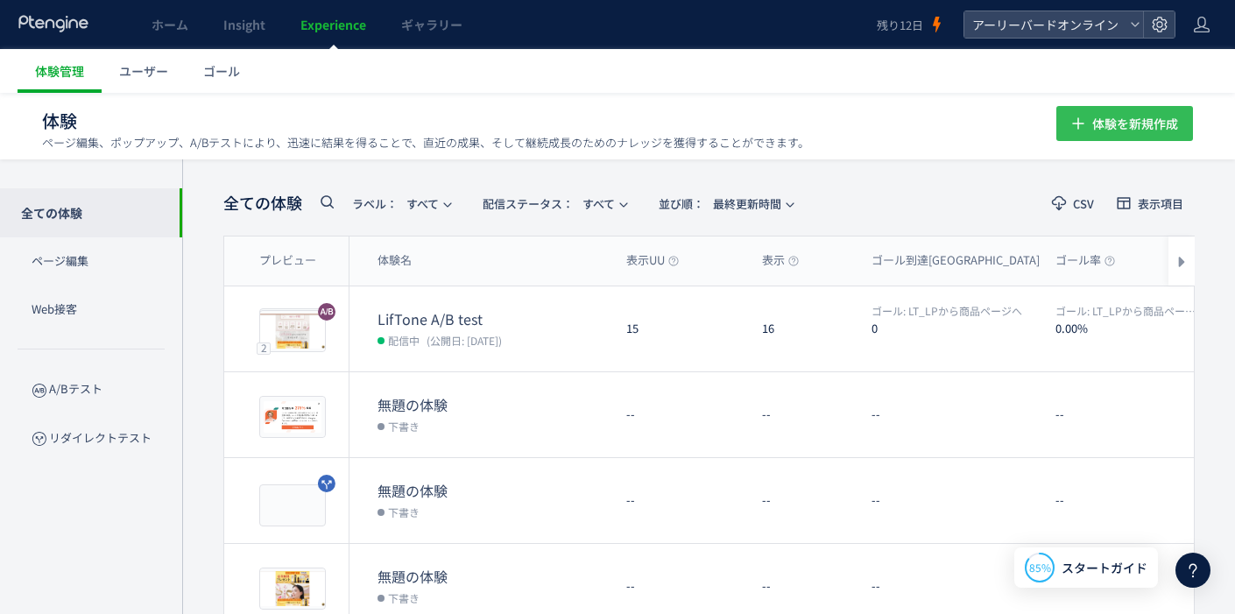
click at [1159, 120] on span "体験を新規作成" at bounding box center [1135, 123] width 86 height 35
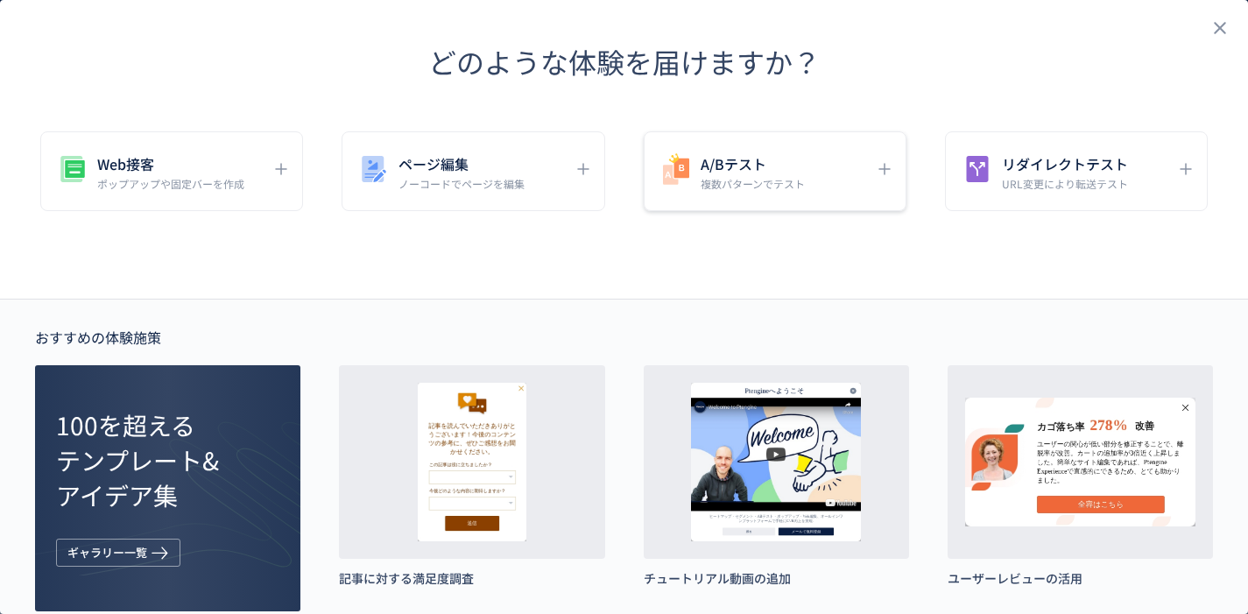
click at [701, 184] on p "複数パターンでテスト" at bounding box center [753, 183] width 104 height 15
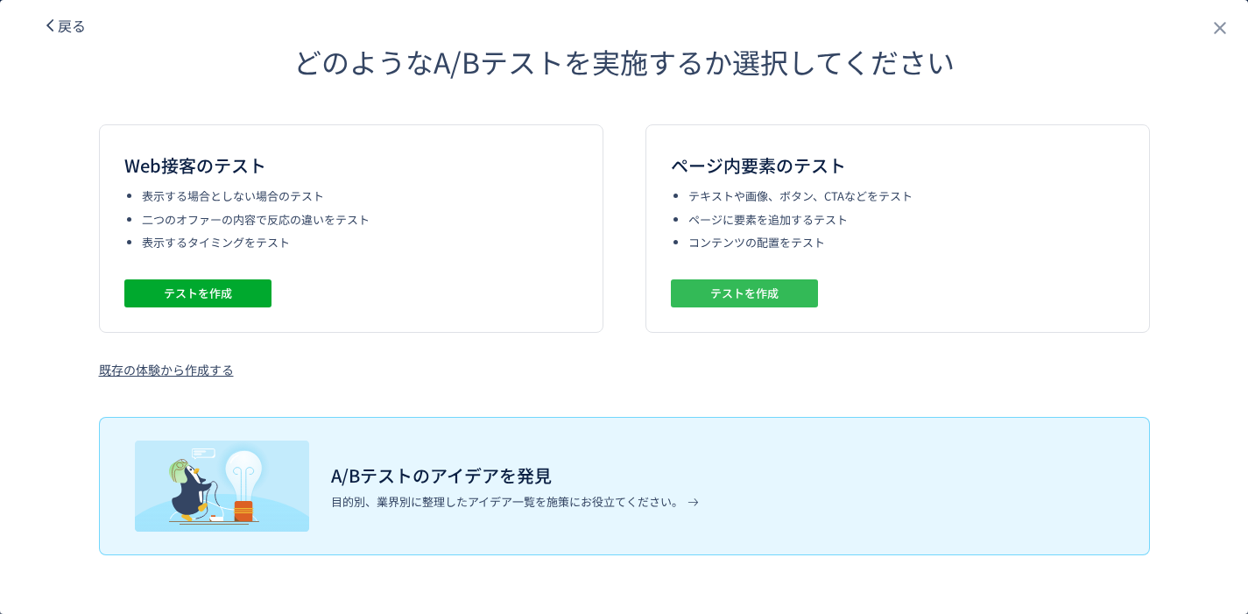
click at [758, 299] on span "テストを作成" at bounding box center [744, 293] width 68 height 28
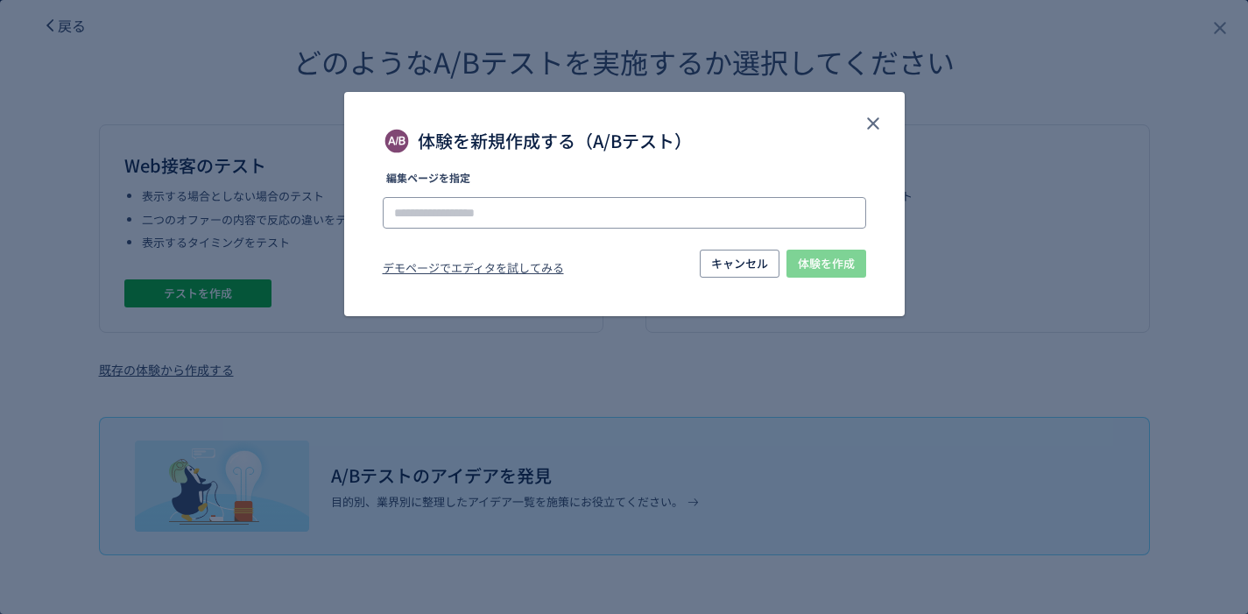
click at [597, 211] on input "体験を新規作成する（A/Bテスト）" at bounding box center [624, 213] width 483 height 32
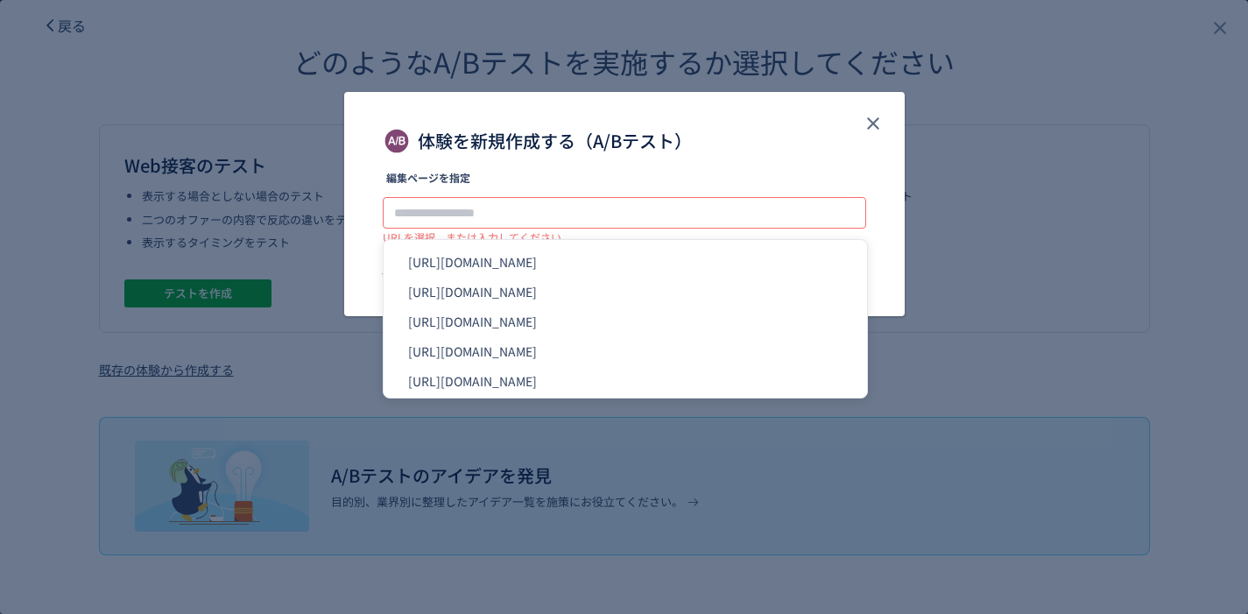
click at [687, 312] on li "https://product.eb-online.jp/nowmi_lab_spiralcare/" at bounding box center [625, 322] width 469 height 30
type input "**********"
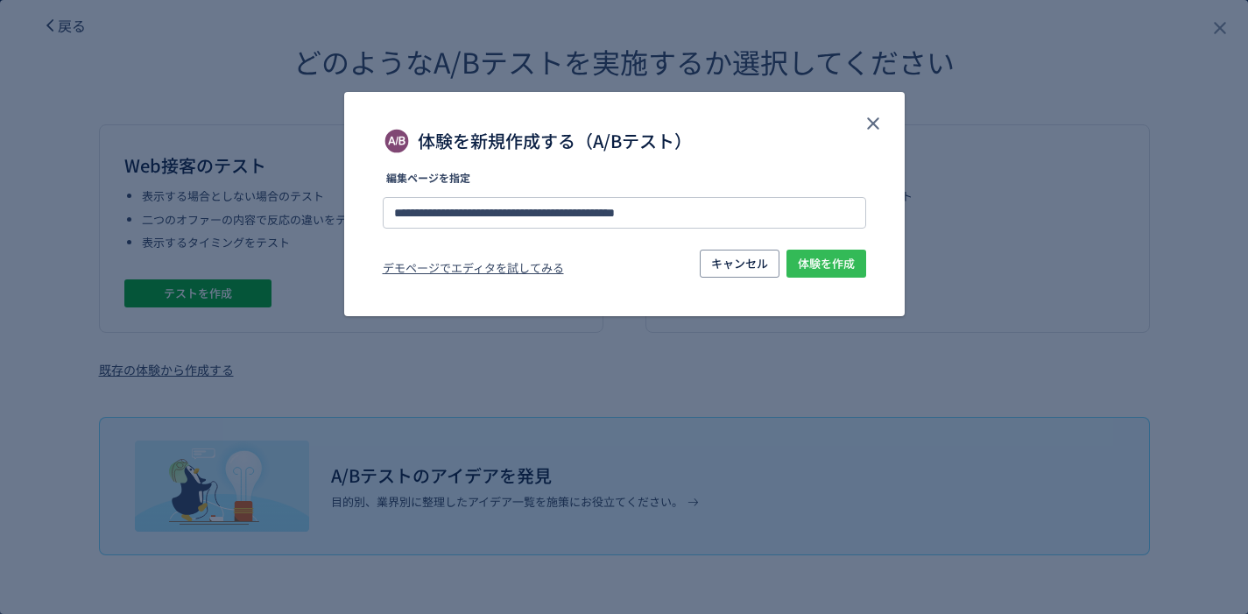
click at [804, 264] on span "体験を作成" at bounding box center [826, 264] width 57 height 28
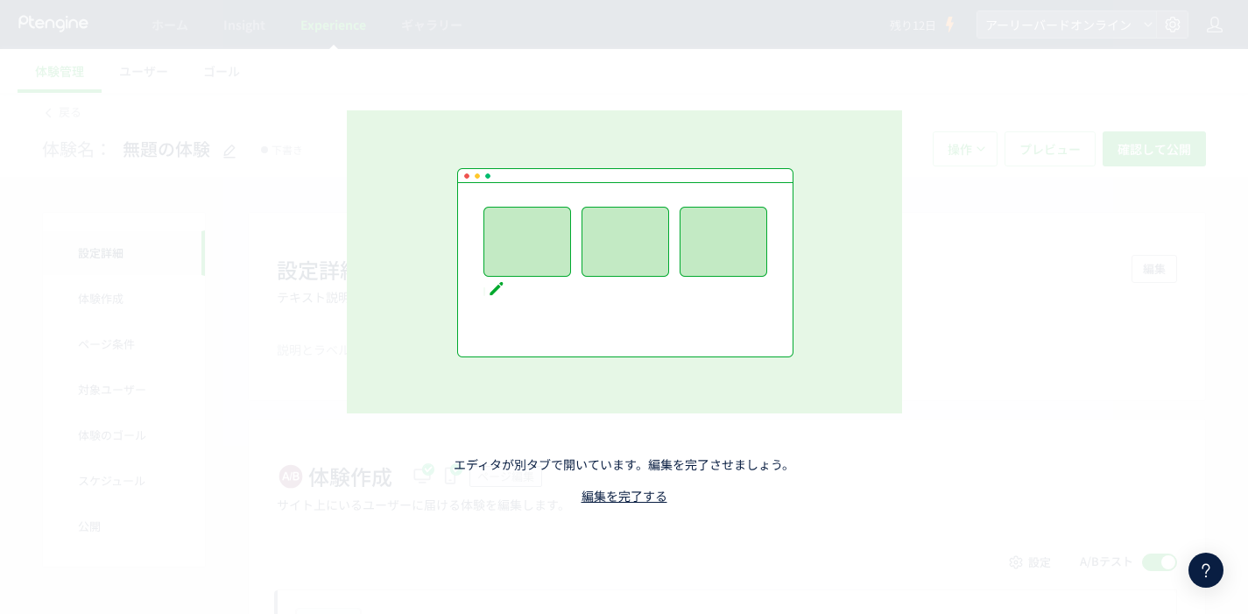
click at [308, 181] on div "エディタが別タブで開いています。編集を完了させましょう。 編集を完了する" at bounding box center [623, 307] width 761 height 569
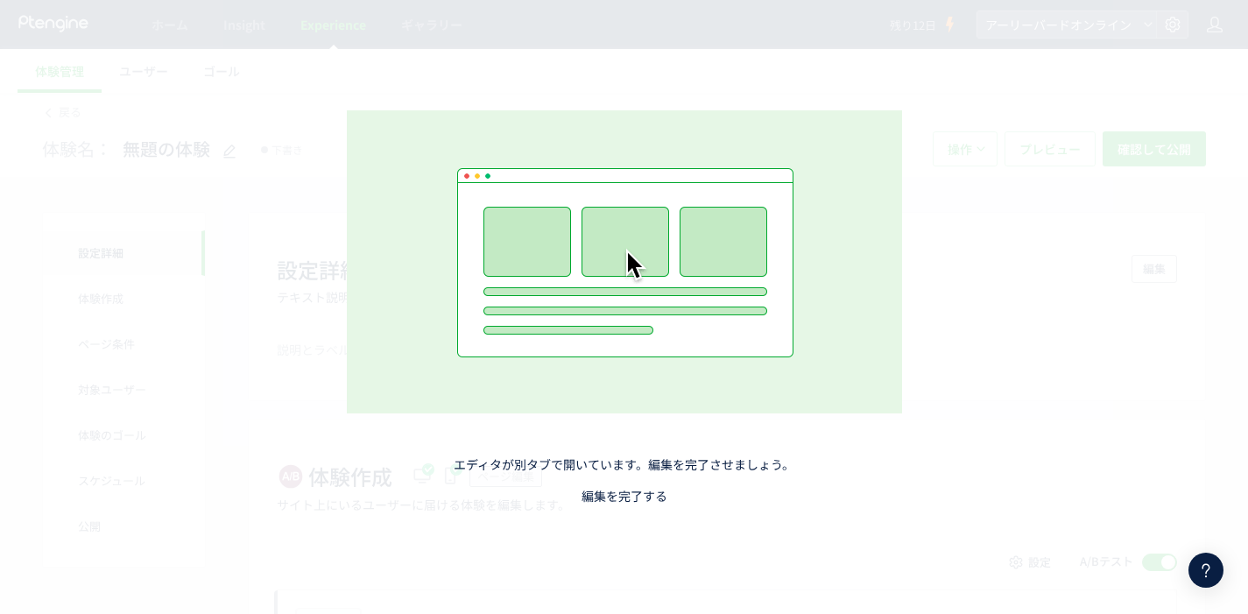
click at [647, 499] on link "編集を完了する" at bounding box center [624, 496] width 86 height 18
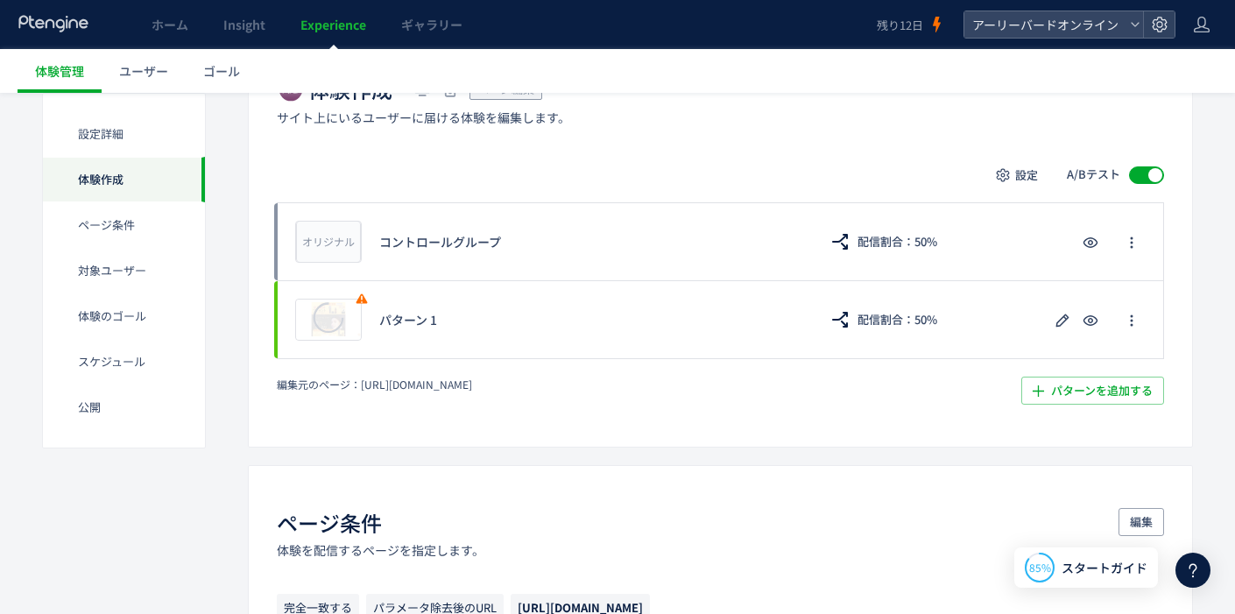
scroll to position [152, 0]
